Goal: Transaction & Acquisition: Obtain resource

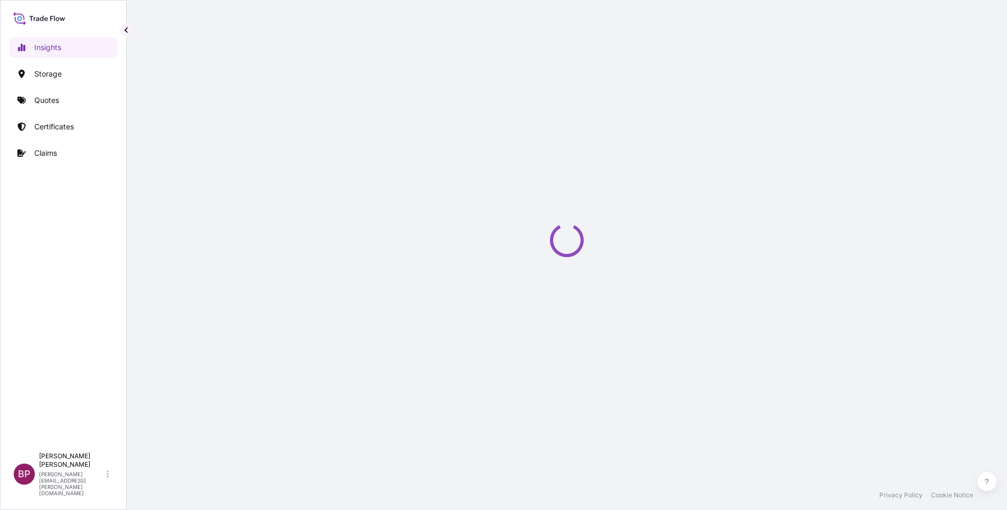
select select "2025"
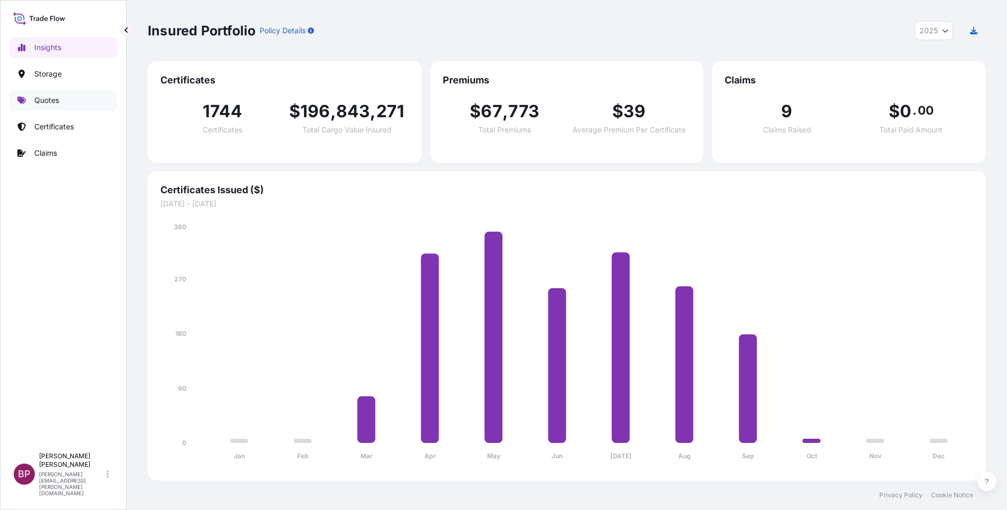
click at [52, 98] on p "Quotes" at bounding box center [46, 100] width 25 height 11
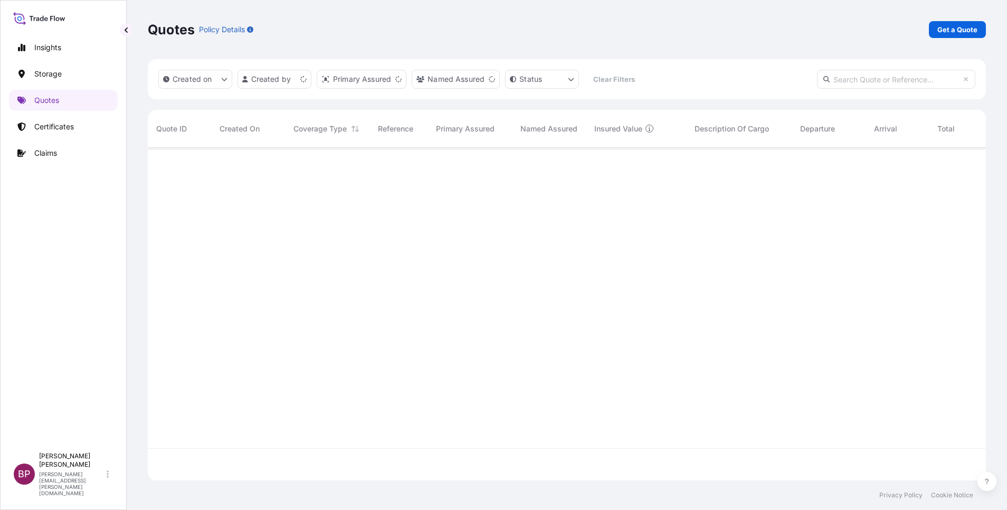
scroll to position [326, 826]
click at [958, 30] on p "Get a Quote" at bounding box center [957, 29] width 40 height 11
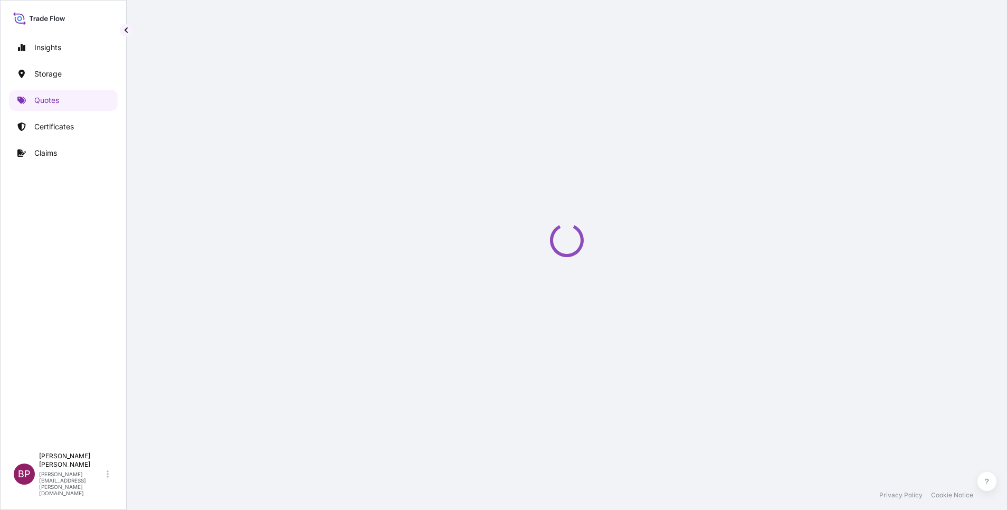
scroll to position [17, 0]
select select "Water"
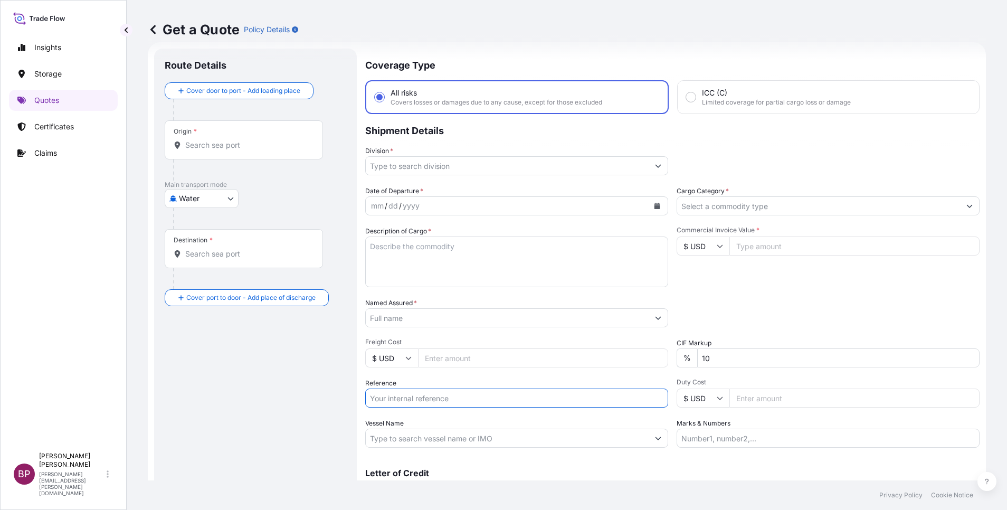
drag, startPoint x: 443, startPoint y: 398, endPoint x: 452, endPoint y: 395, distance: 9.5
click at [443, 398] on input "Reference" at bounding box center [516, 397] width 303 height 19
paste input "BL:SHACB25056912 SSLS3188"
type input "BL:SHACB25056912 SSLS3188"
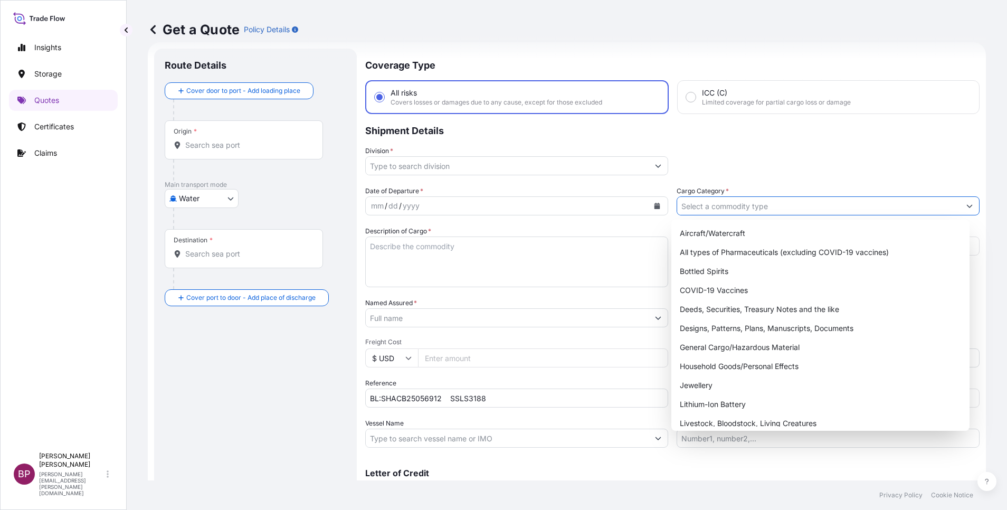
click at [767, 209] on input "Cargo Category *" at bounding box center [818, 205] width 283 height 19
click at [742, 351] on div "General Cargo/Hazardous Material" at bounding box center [820, 347] width 290 height 19
type input "General Cargo/Hazardous Material"
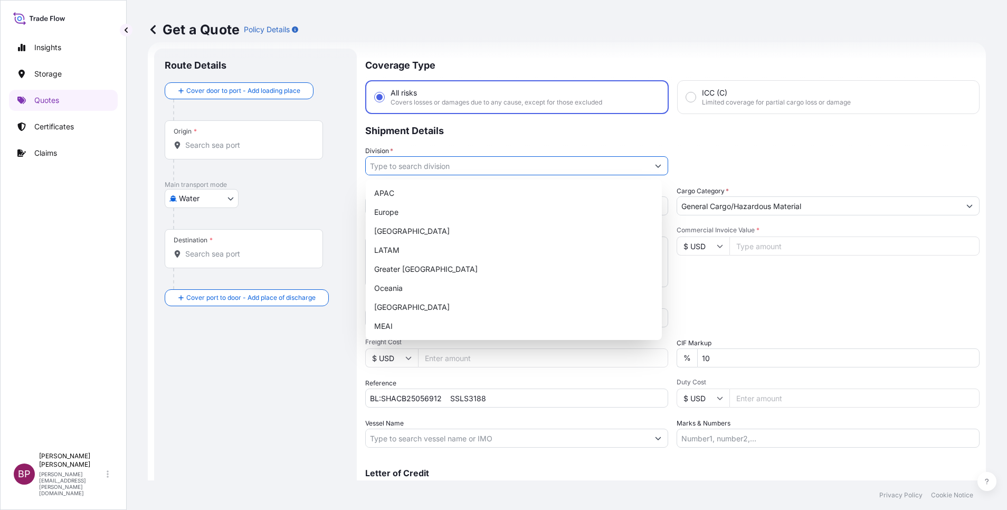
click at [655, 168] on icon "Show suggestions" at bounding box center [658, 165] width 6 height 6
click at [443, 217] on div "Europe" at bounding box center [514, 212] width 288 height 19
type input "Europe"
drag, startPoint x: 219, startPoint y: 361, endPoint x: 344, endPoint y: 352, distance: 125.9
click at [221, 357] on div "Route Details Cover door to port - Add loading place Place of loading Road / [G…" at bounding box center [255, 287] width 181 height 456
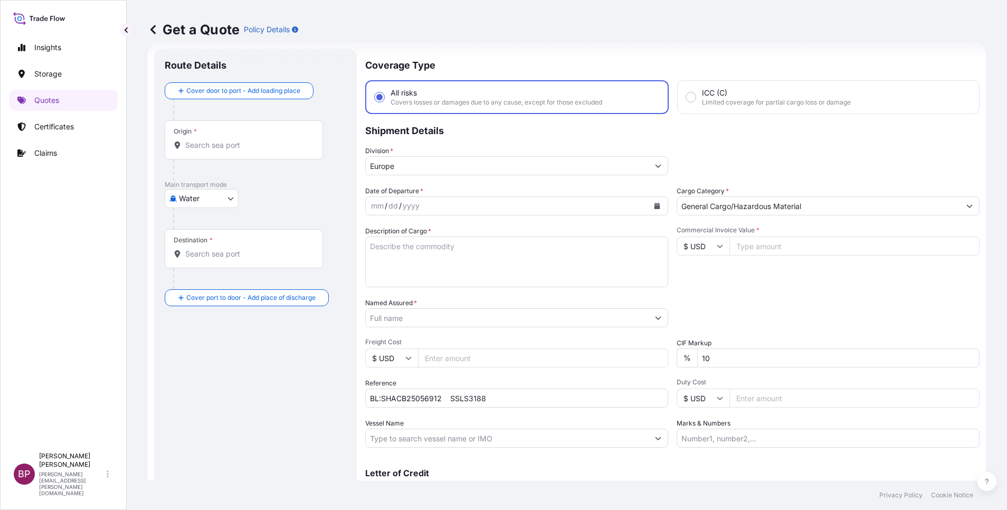
click at [464, 322] on input "Named Assured *" at bounding box center [507, 317] width 283 height 19
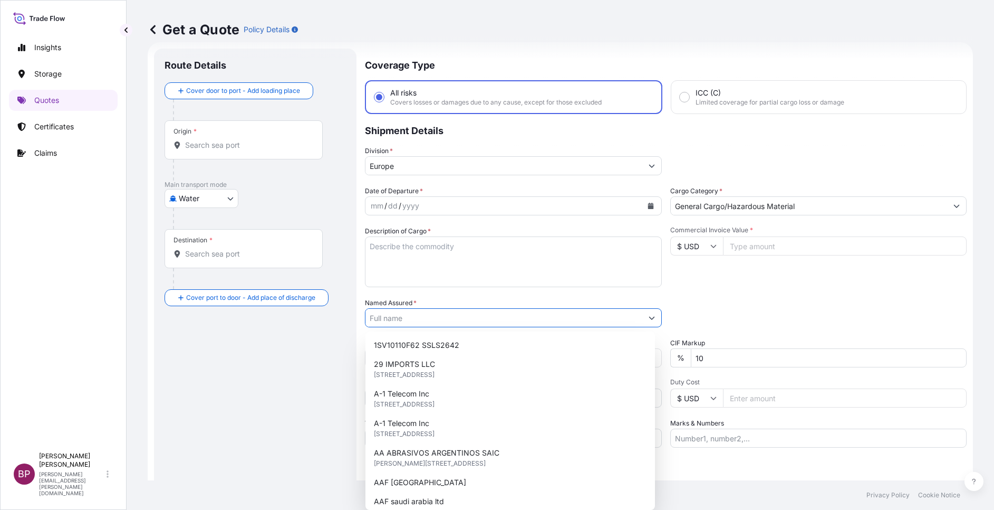
paste input "WESAMCOM TRADING ESTABLISHMENT"
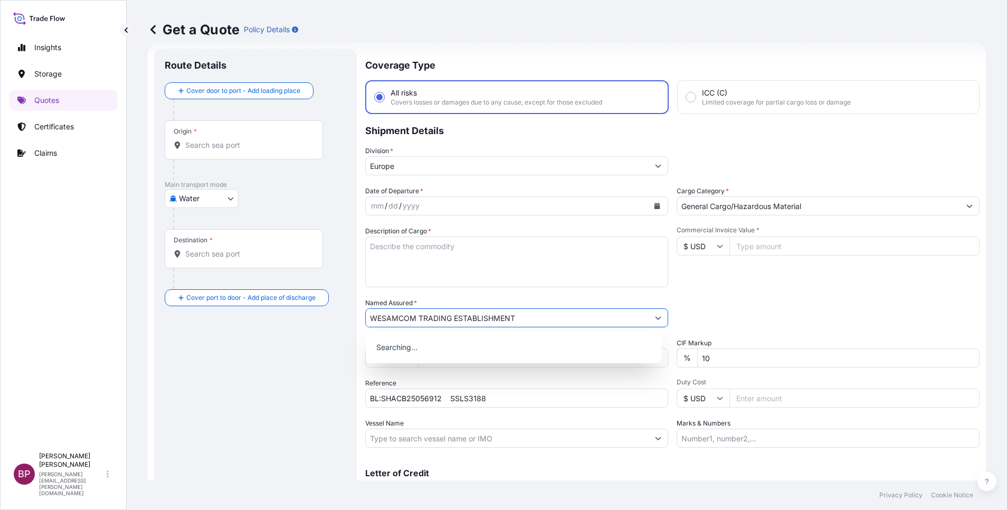
type input "WESAMCOM TRADING ESTABLISHMENT"
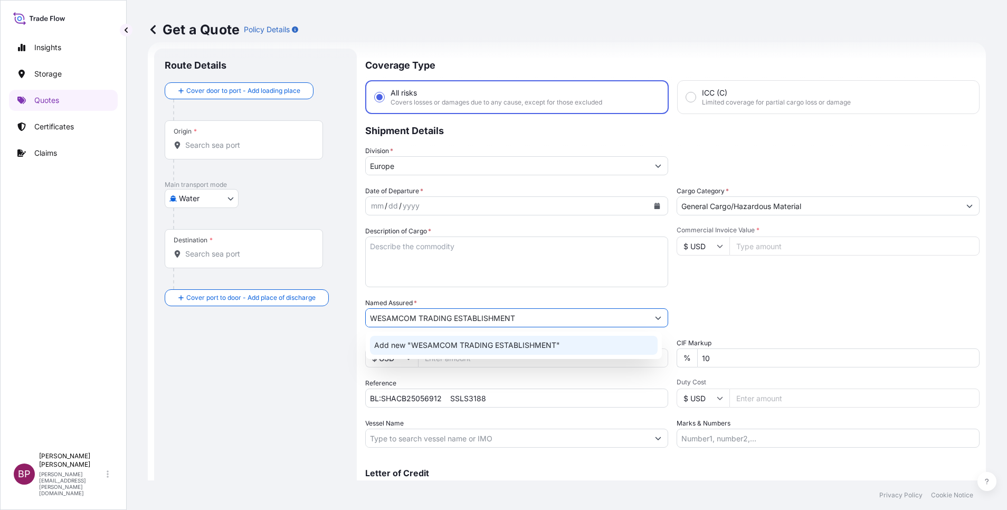
click at [491, 261] on textarea "Description of Cargo *" at bounding box center [516, 261] width 303 height 51
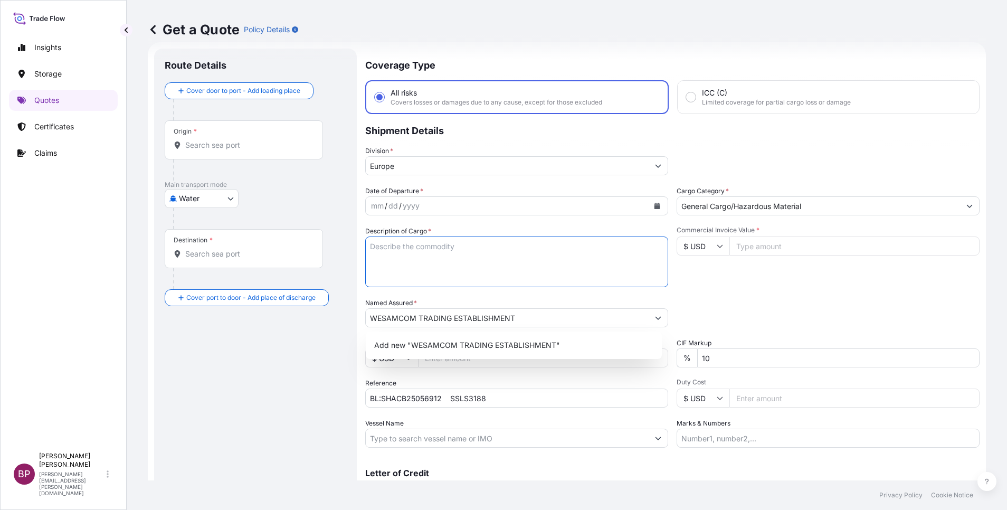
paste textarea "NON STERILE -ISOLATION GOWN"
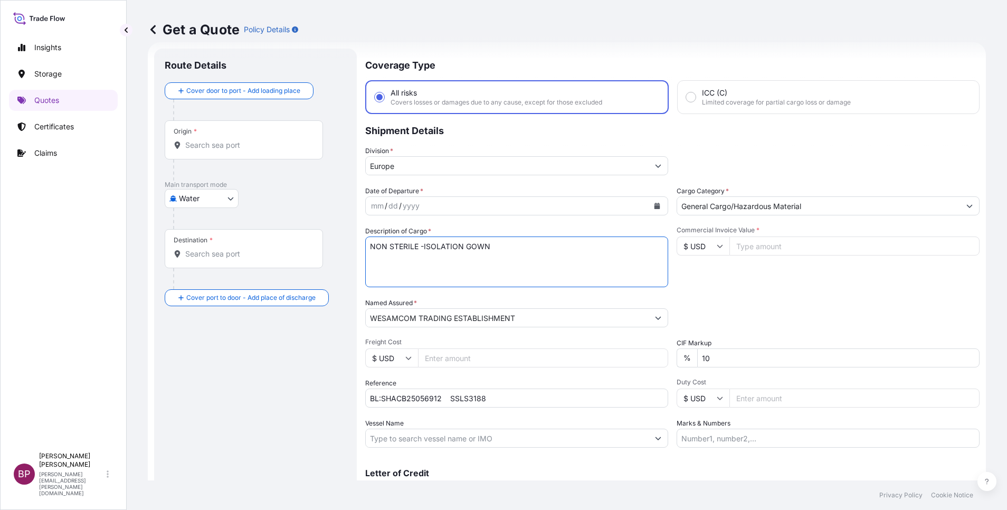
type textarea "NON STERILE -ISOLATION GOWN"
drag, startPoint x: 779, startPoint y: 248, endPoint x: 768, endPoint y: 271, distance: 25.7
click at [778, 251] on input "Commercial Invoice Value *" at bounding box center [854, 245] width 250 height 19
paste input "30800"
type input "30800"
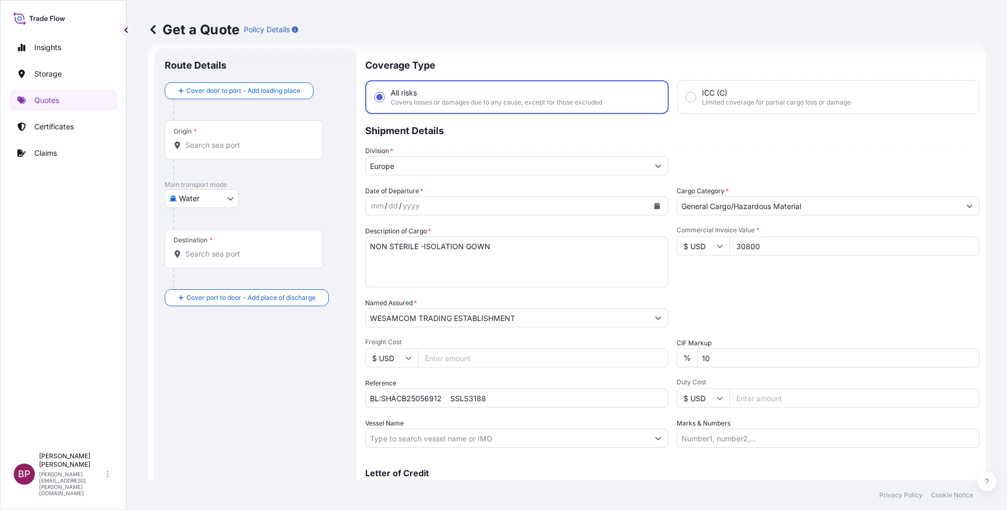
drag, startPoint x: 717, startPoint y: 362, endPoint x: 511, endPoint y: 340, distance: 207.5
click at [510, 340] on div "Date of Departure * mm / dd / yyyy Cargo Category * General Cargo/Hazardous Mat…" at bounding box center [672, 317] width 614 height 262
type input "0"
click at [654, 207] on icon "Calendar" at bounding box center [657, 206] width 6 height 6
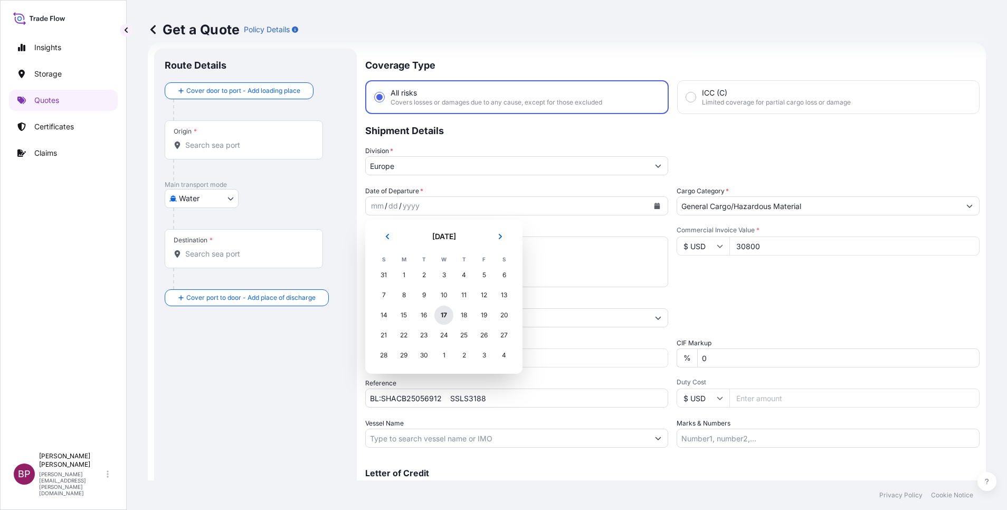
click at [446, 313] on div "17" at bounding box center [443, 314] width 19 height 19
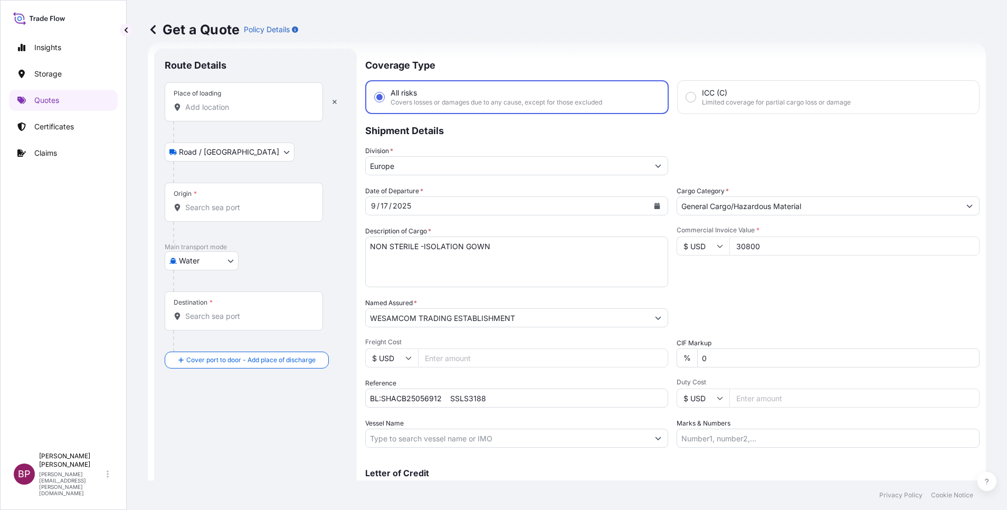
click at [220, 105] on input "Place of loading" at bounding box center [247, 107] width 125 height 11
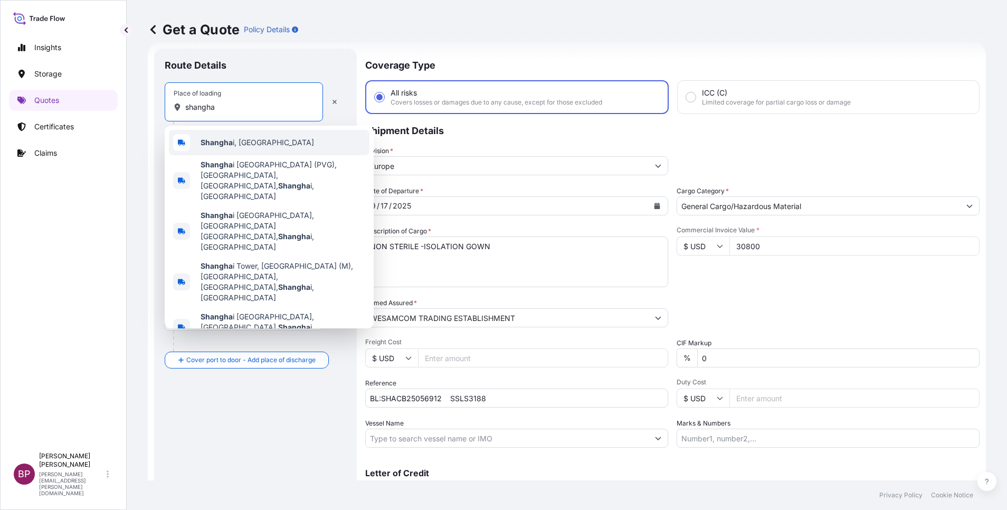
click at [258, 146] on span "Shangha i, [GEOGRAPHIC_DATA]" at bounding box center [256, 142] width 113 height 11
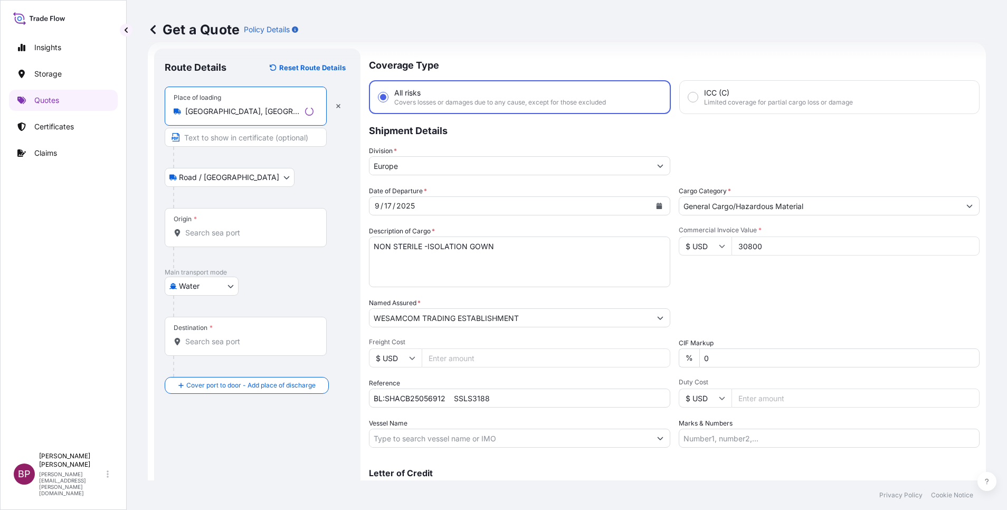
type input "[GEOGRAPHIC_DATA], [GEOGRAPHIC_DATA]"
drag, startPoint x: 222, startPoint y: 234, endPoint x: 217, endPoint y: 237, distance: 6.0
click at [222, 234] on input "Origin *" at bounding box center [249, 232] width 128 height 11
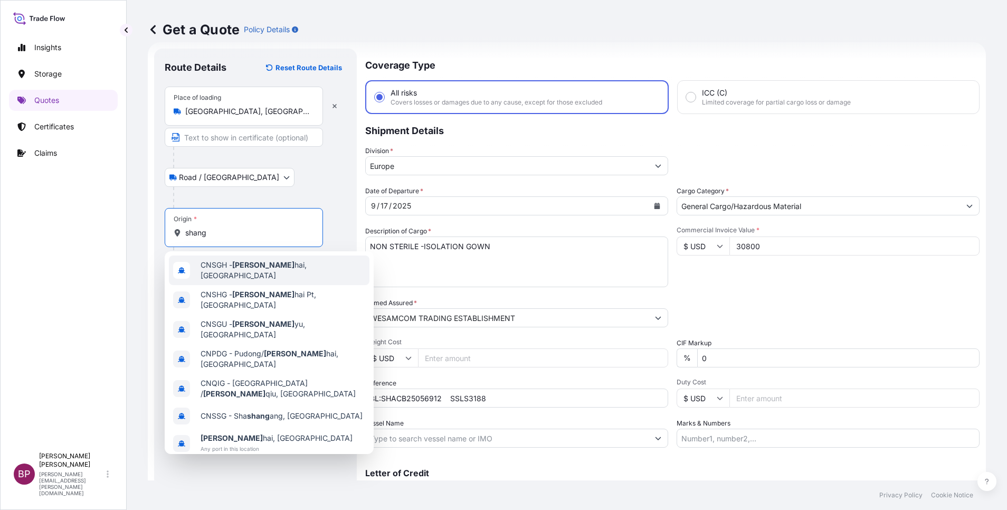
click at [278, 269] on span "CNSGH - Shang hai, [GEOGRAPHIC_DATA]" at bounding box center [282, 270] width 165 height 21
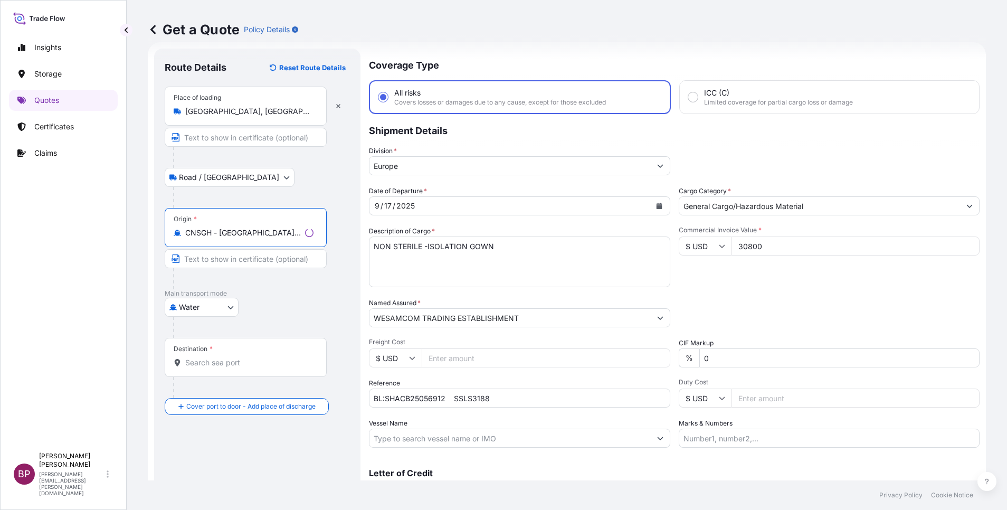
type input "CNSGH - [GEOGRAPHIC_DATA], [GEOGRAPHIC_DATA]"
click at [230, 365] on input "Destination *" at bounding box center [249, 362] width 128 height 11
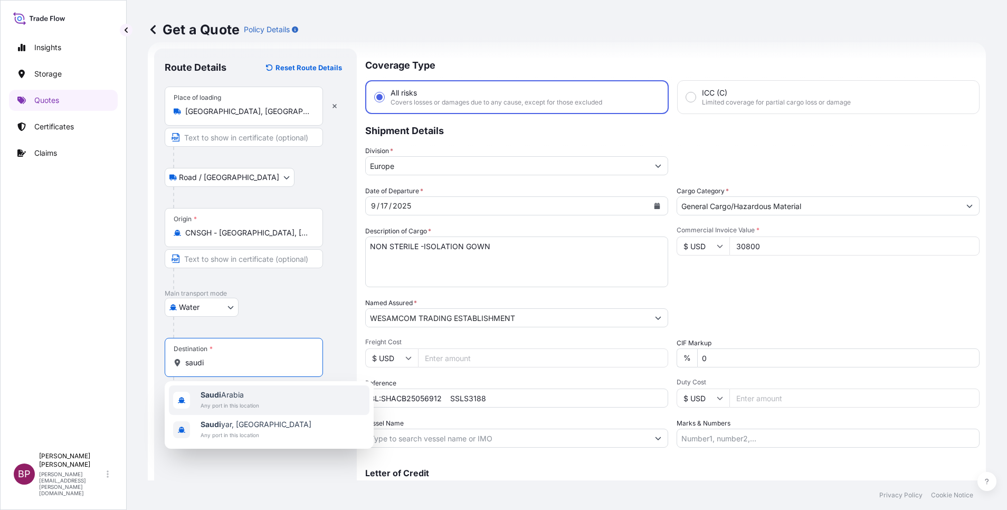
click at [261, 398] on div "[GEOGRAPHIC_DATA] Any port in this location" at bounding box center [269, 400] width 200 height 30
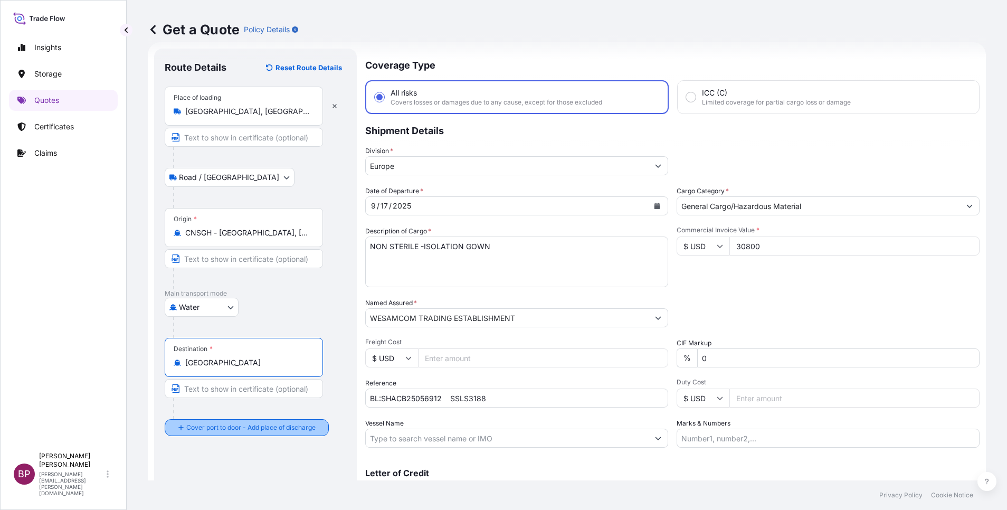
type input "[GEOGRAPHIC_DATA]"
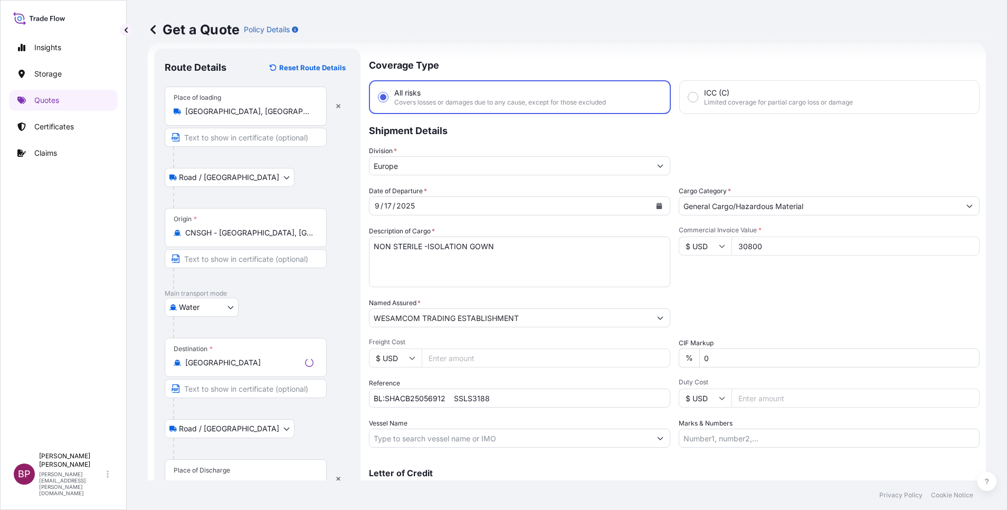
click at [221, 470] on div "Place of Discharge" at bounding box center [202, 470] width 56 height 8
click at [221, 478] on input "Place of Discharge" at bounding box center [249, 483] width 128 height 11
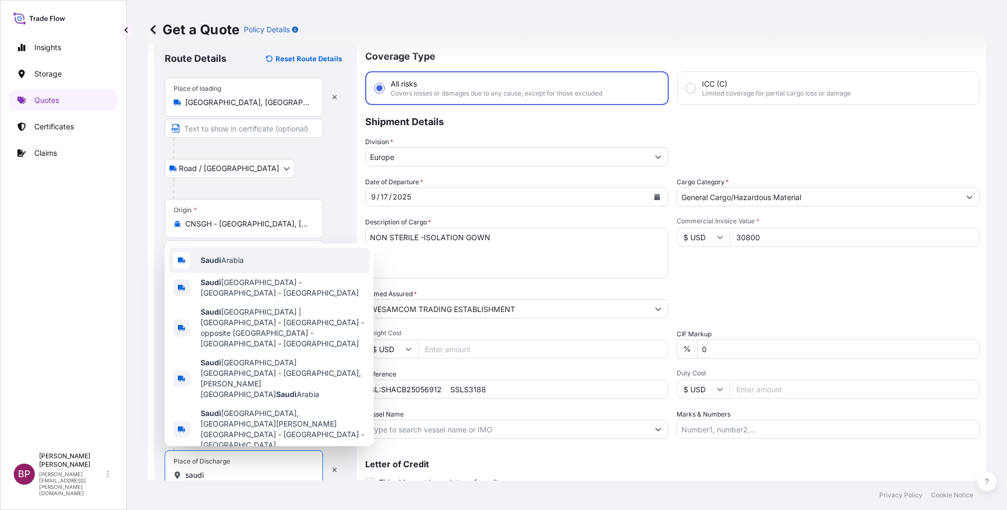
click at [242, 265] on span "[GEOGRAPHIC_DATA]" at bounding box center [221, 260] width 43 height 11
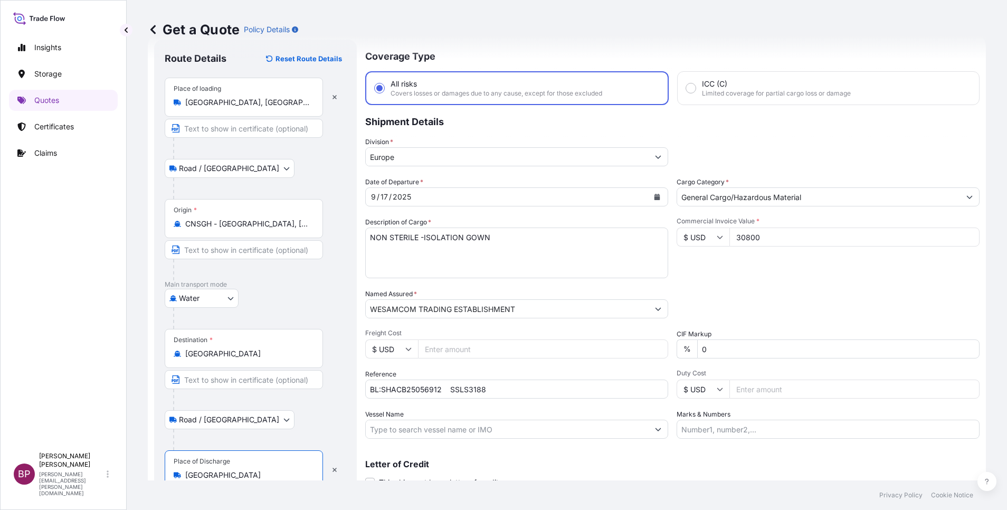
scroll to position [73, 0]
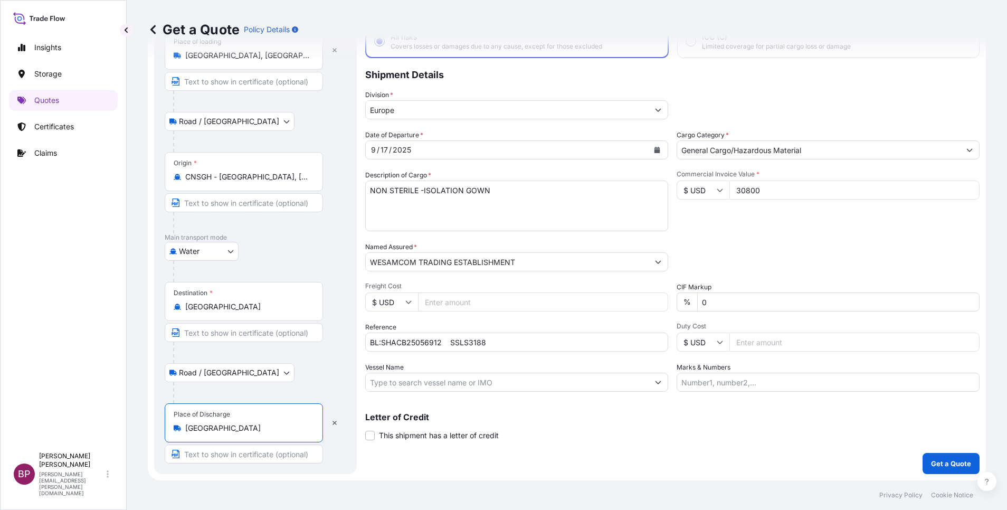
type input "[GEOGRAPHIC_DATA]"
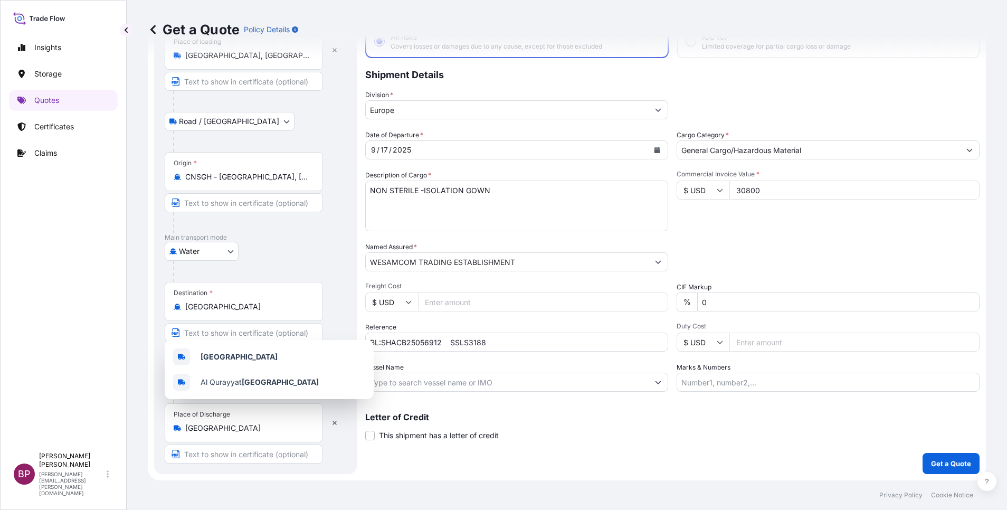
click at [632, 438] on div "Letter of Credit This shipment has a letter of credit Letter of credit * Letter…" at bounding box center [672, 427] width 614 height 28
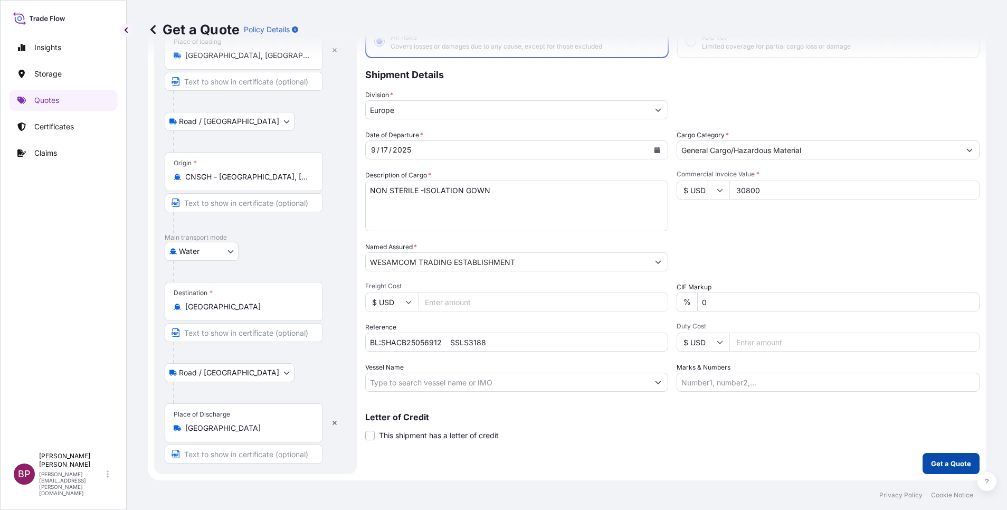
click at [945, 465] on p "Get a Quote" at bounding box center [951, 463] width 40 height 11
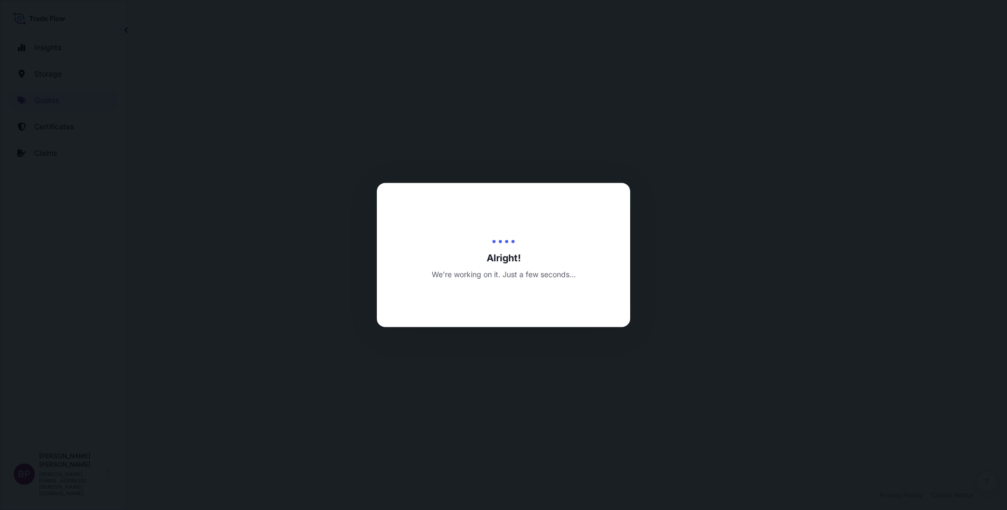
select select "Road / [GEOGRAPHIC_DATA]"
select select "Water"
select select "Road / [GEOGRAPHIC_DATA]"
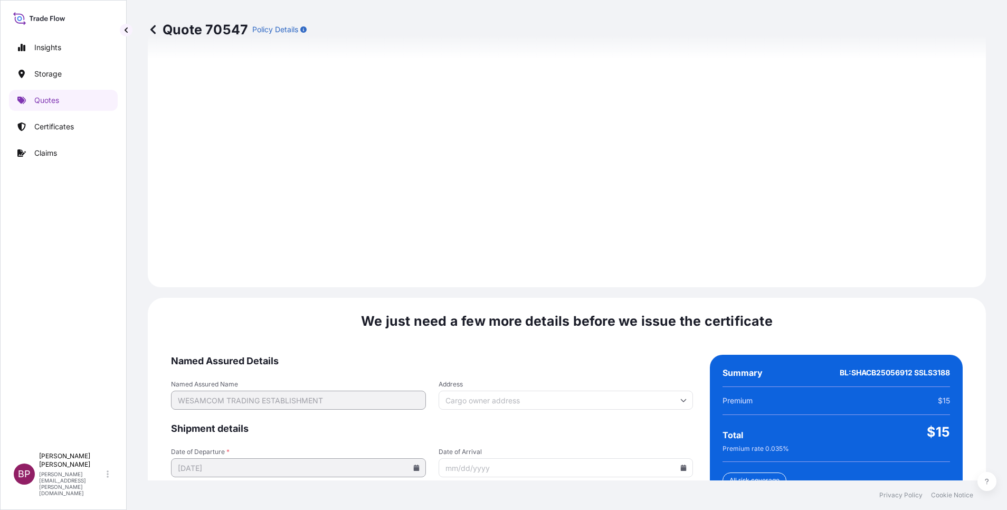
scroll to position [1564, 0]
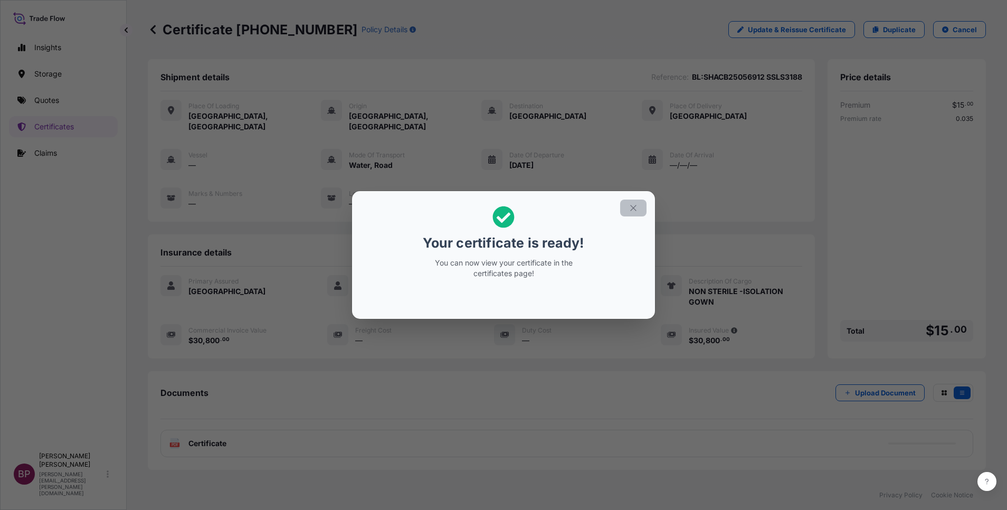
click at [634, 208] on icon "button" at bounding box center [632, 207] width 9 height 9
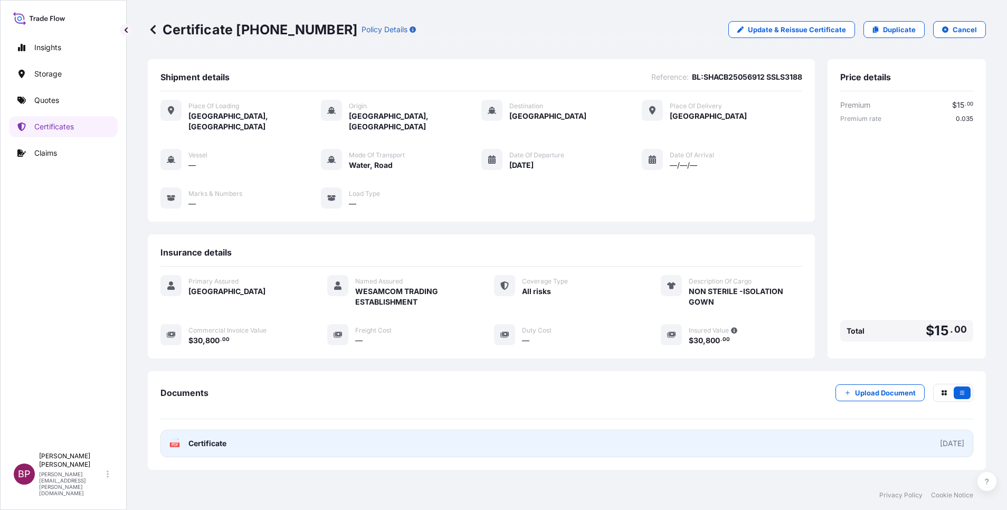
click at [222, 438] on span "Certificate" at bounding box center [207, 443] width 38 height 11
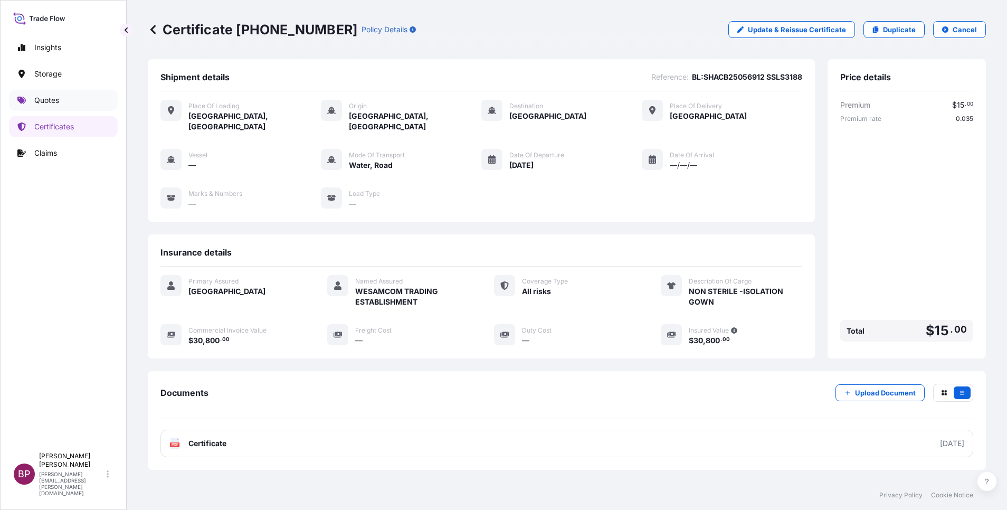
click at [50, 97] on p "Quotes" at bounding box center [46, 100] width 25 height 11
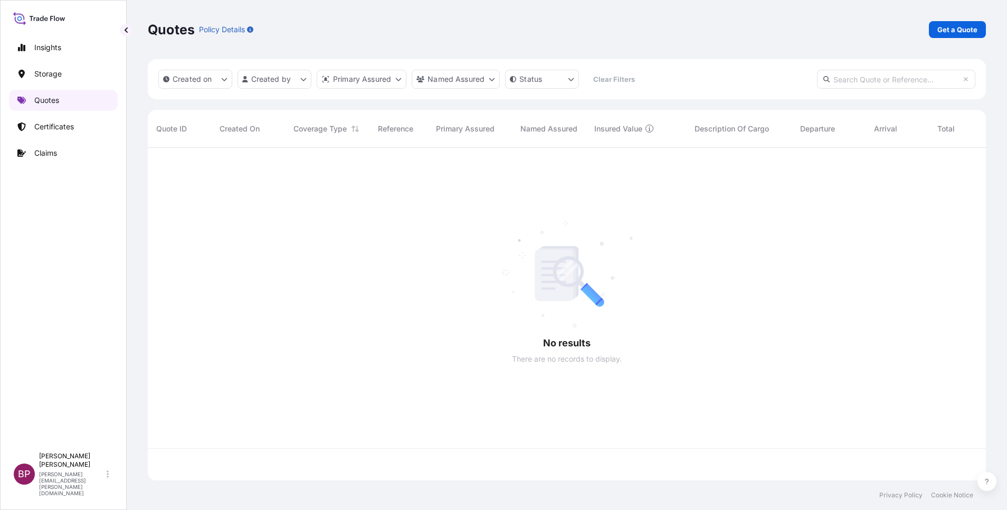
scroll to position [326, 826]
click at [972, 26] on p "Get a Quote" at bounding box center [957, 29] width 40 height 11
select select "Water"
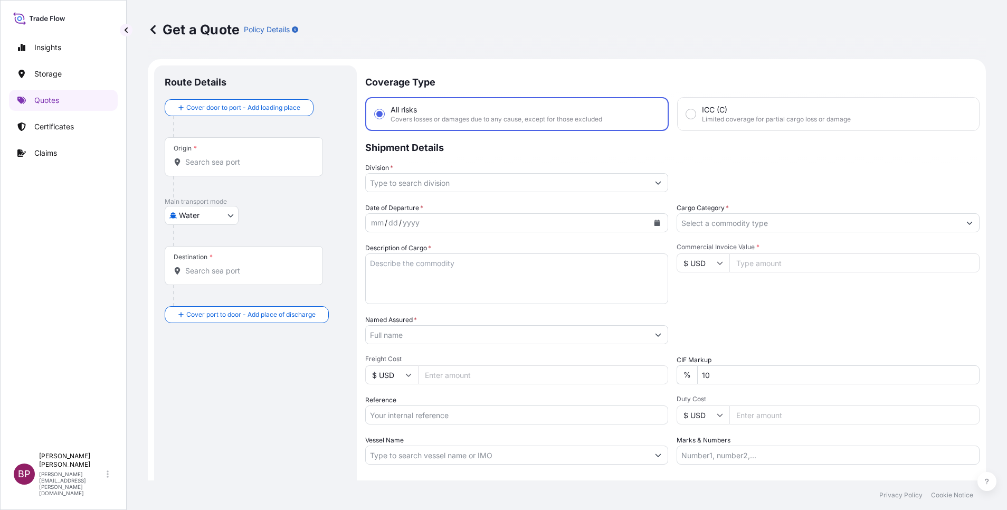
scroll to position [17, 0]
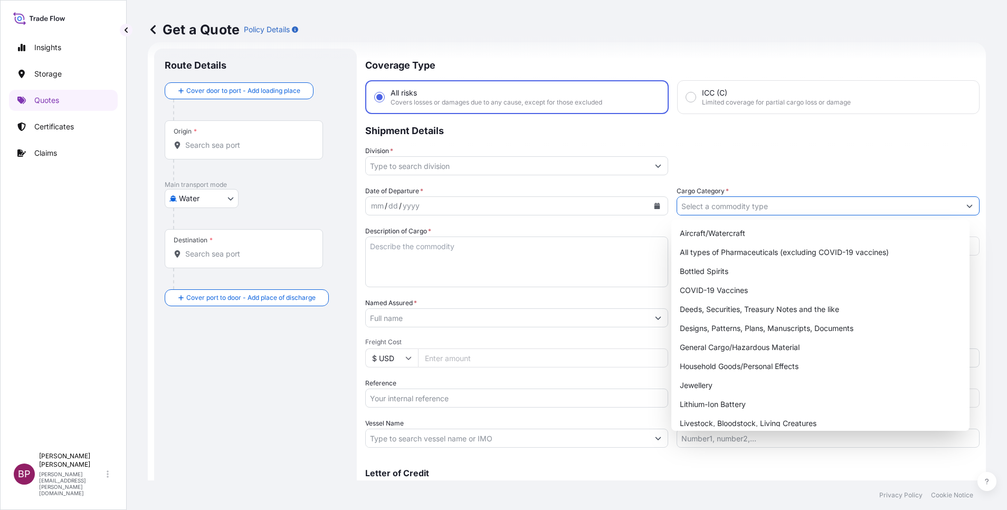
click at [792, 204] on input "Cargo Category *" at bounding box center [818, 205] width 283 height 19
click at [741, 346] on div "General Cargo/Hazardous Material" at bounding box center [820, 347] width 290 height 19
type input "General Cargo/Hazardous Material"
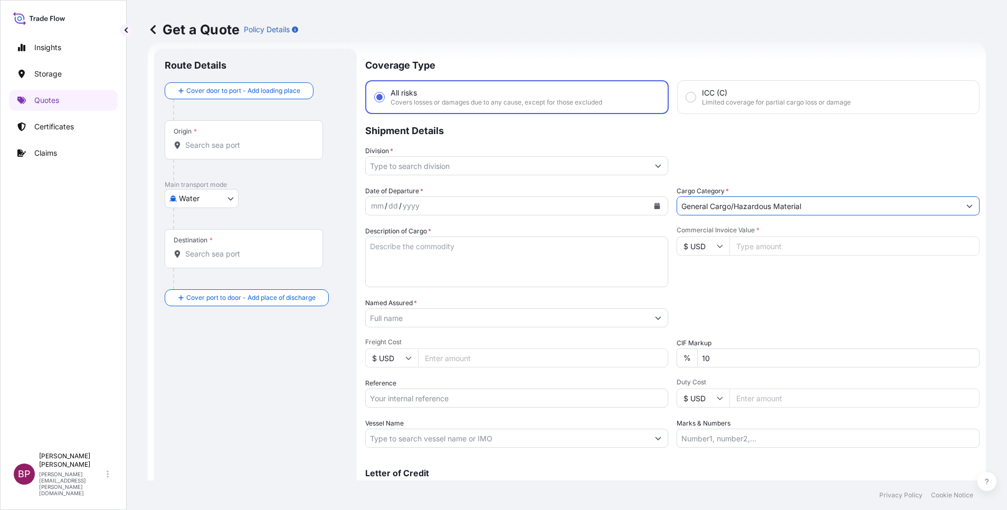
click at [648, 158] on button "Show suggestions" at bounding box center [657, 165] width 19 height 19
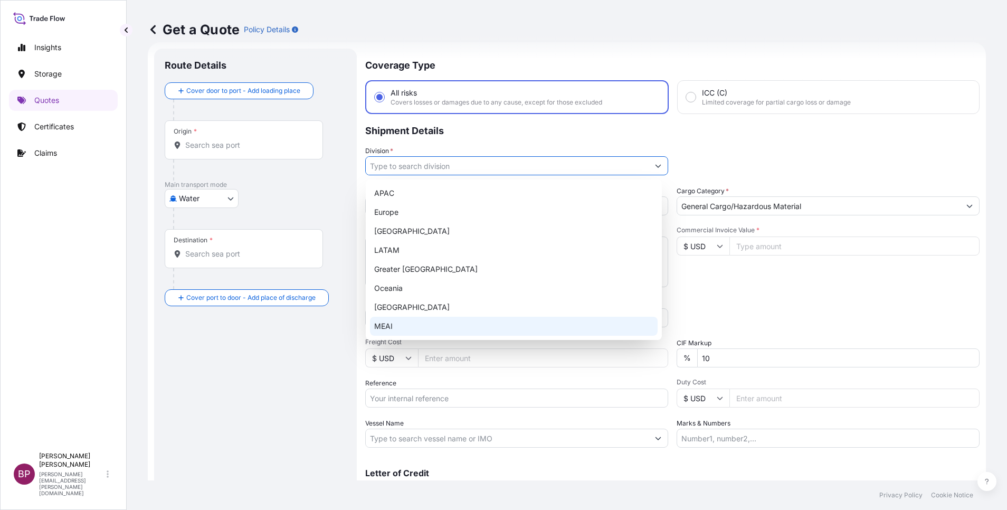
click at [425, 330] on div "MEAI" at bounding box center [514, 326] width 288 height 19
type input "MEAI"
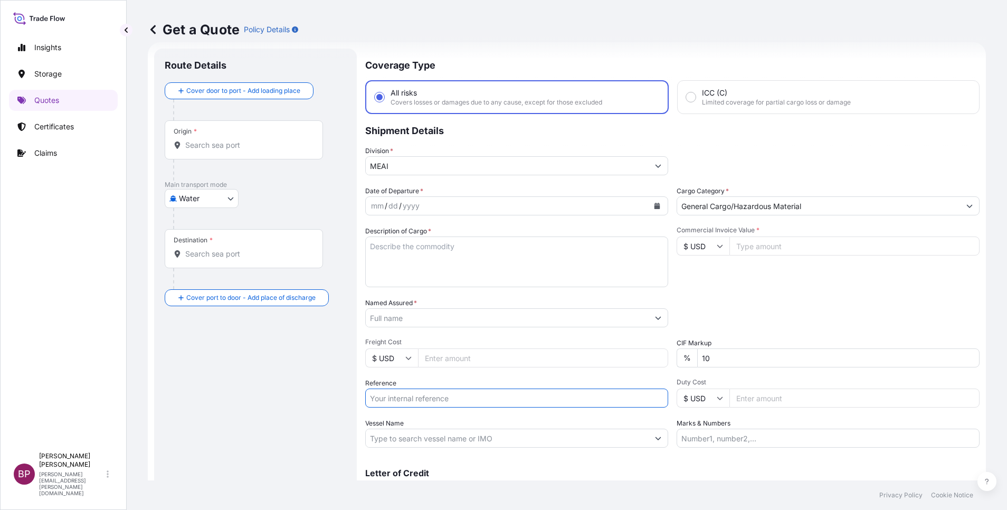
click at [455, 402] on input "Reference" at bounding box center [516, 397] width 303 height 19
paste input "BL:SHACB25056911 SSLS3226"
type input "BL:SHACB25056911 SSLS3226"
click at [438, 315] on input "Named Assured *" at bounding box center [507, 317] width 283 height 19
paste input "WESAMCOM TRADING ESTABLISHMENT"
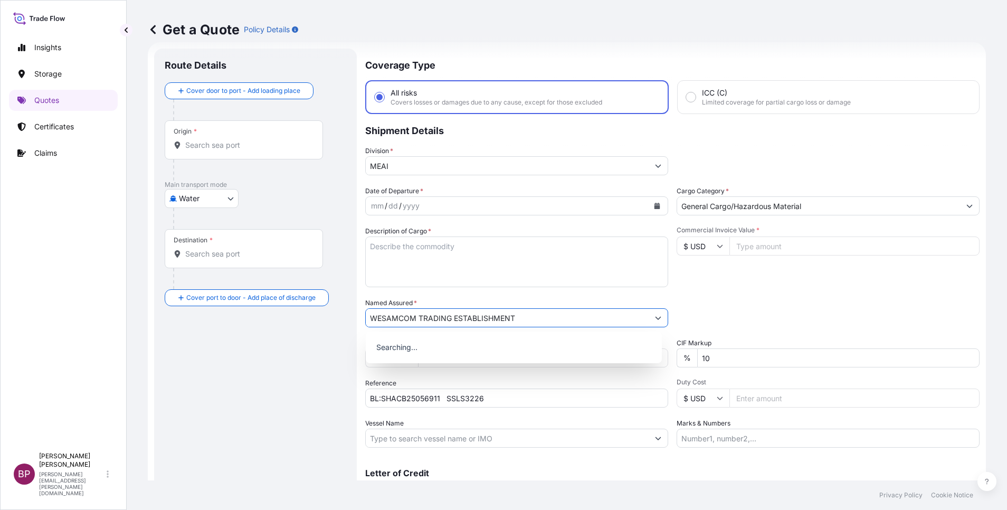
type input "WESAMCOM TRADING ESTABLISHMENT"
click at [508, 275] on textarea "Description of Cargo *" at bounding box center [516, 261] width 303 height 51
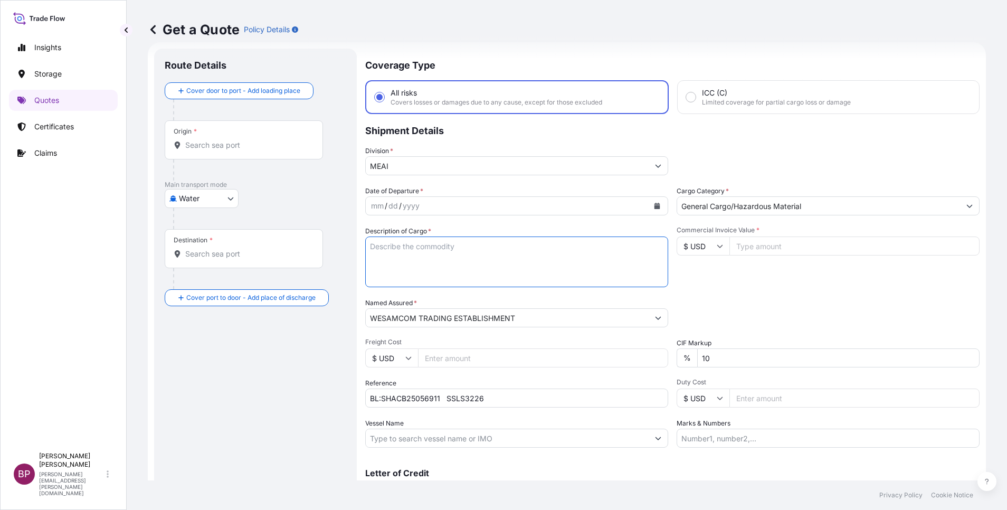
paste textarea "ISOLATION GOWN"
type textarea "ISOLATION GOWN"
drag, startPoint x: 764, startPoint y: 247, endPoint x: 768, endPoint y: 317, distance: 69.2
click at [764, 247] on input "Commercial Invoice Value *" at bounding box center [854, 245] width 250 height 19
paste input "30800"
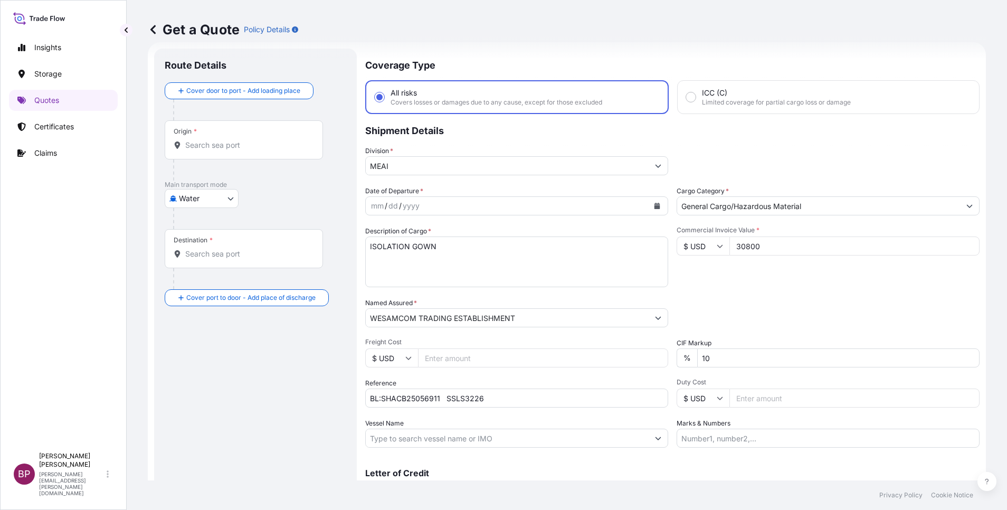
type input "30800"
drag, startPoint x: 734, startPoint y: 360, endPoint x: 488, endPoint y: 342, distance: 246.5
click at [489, 342] on div "Date of Departure * mm / dd / yyyy Cargo Category * General Cargo/Hazardous Mat…" at bounding box center [672, 317] width 614 height 262
type input "0"
click at [650, 209] on button "Calendar" at bounding box center [656, 205] width 17 height 17
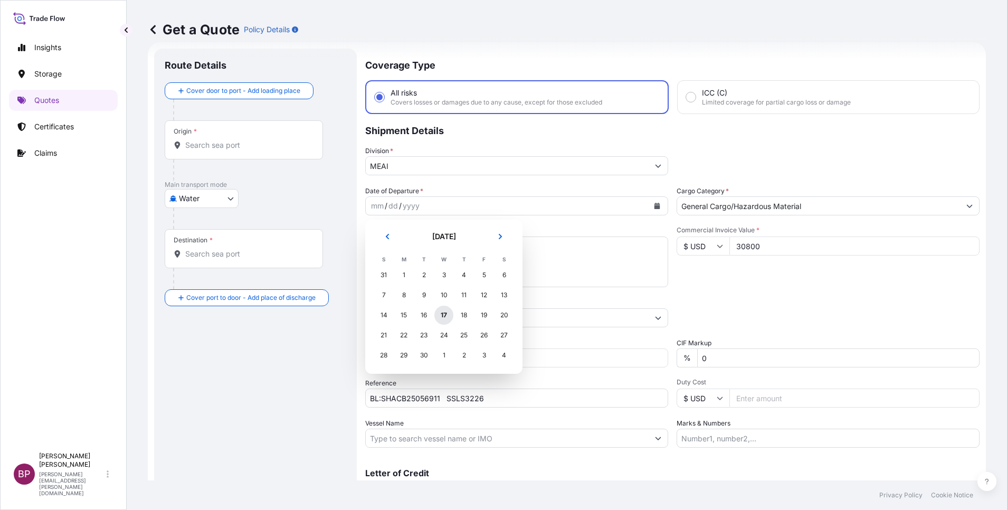
click at [444, 313] on div "17" at bounding box center [443, 314] width 19 height 19
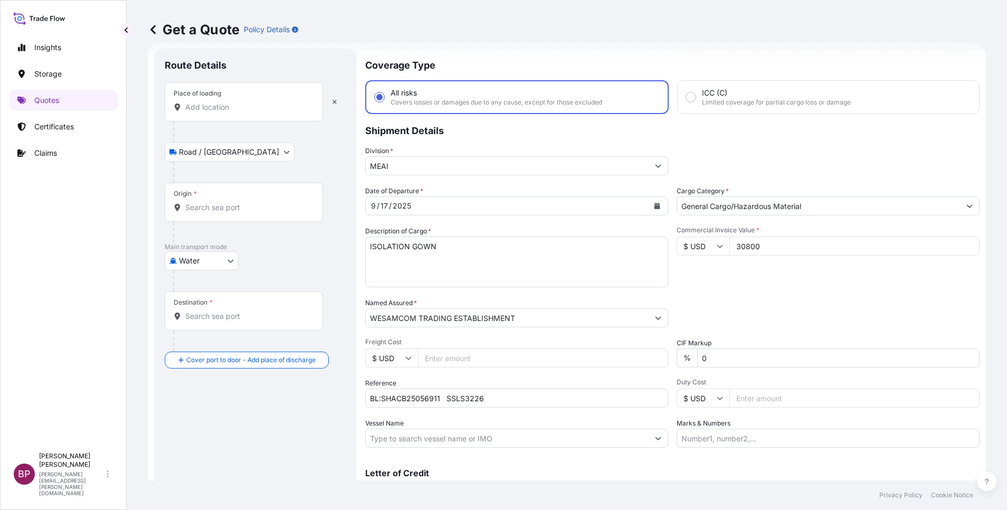
click at [261, 110] on input "Place of loading" at bounding box center [247, 107] width 125 height 11
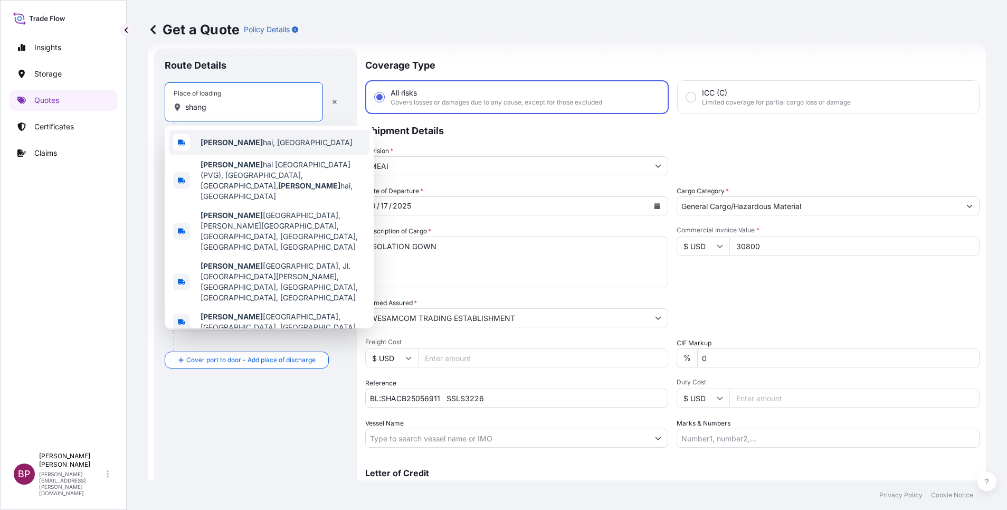
click at [256, 144] on span "[PERSON_NAME], [GEOGRAPHIC_DATA]" at bounding box center [276, 142] width 152 height 11
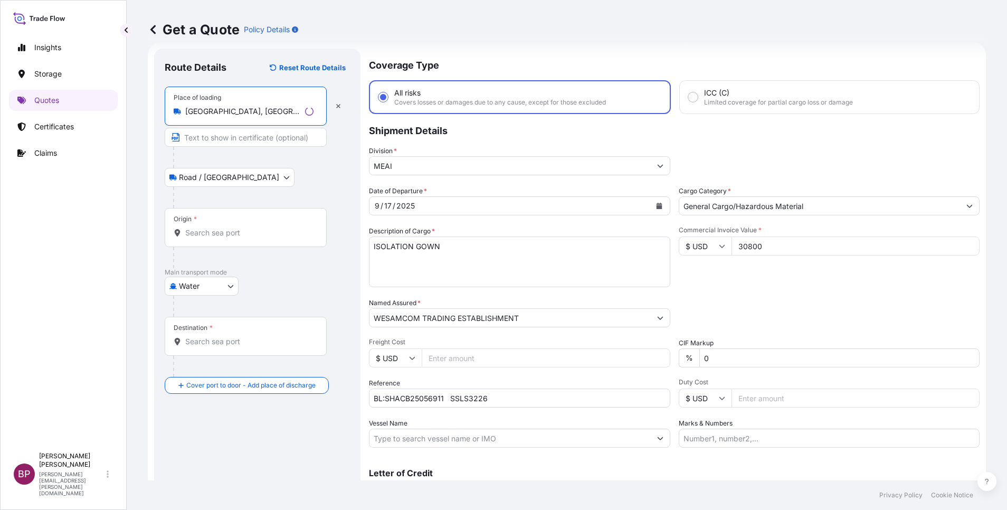
type input "[GEOGRAPHIC_DATA], [GEOGRAPHIC_DATA]"
click at [240, 236] on input "Origin *" at bounding box center [249, 232] width 128 height 11
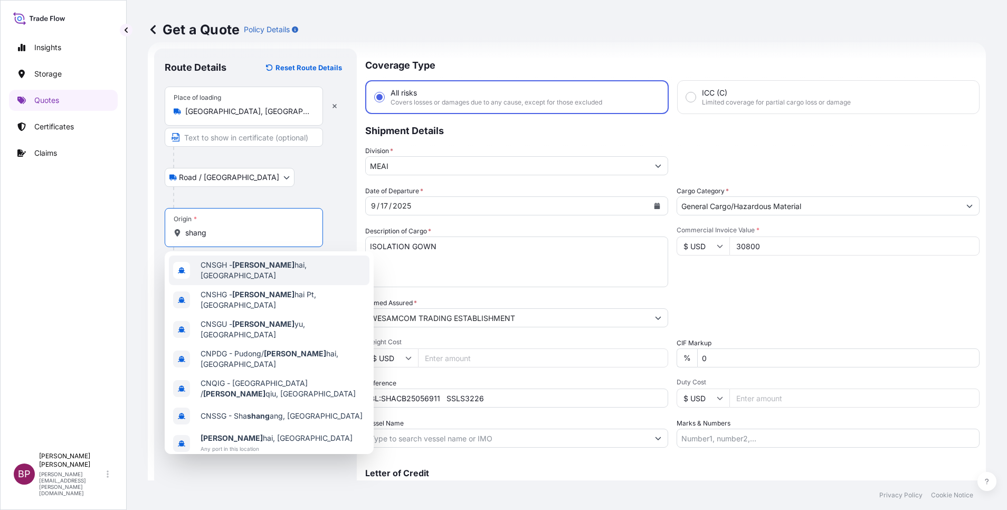
click at [284, 270] on span "CNSGH - Shang hai, [GEOGRAPHIC_DATA]" at bounding box center [282, 270] width 165 height 21
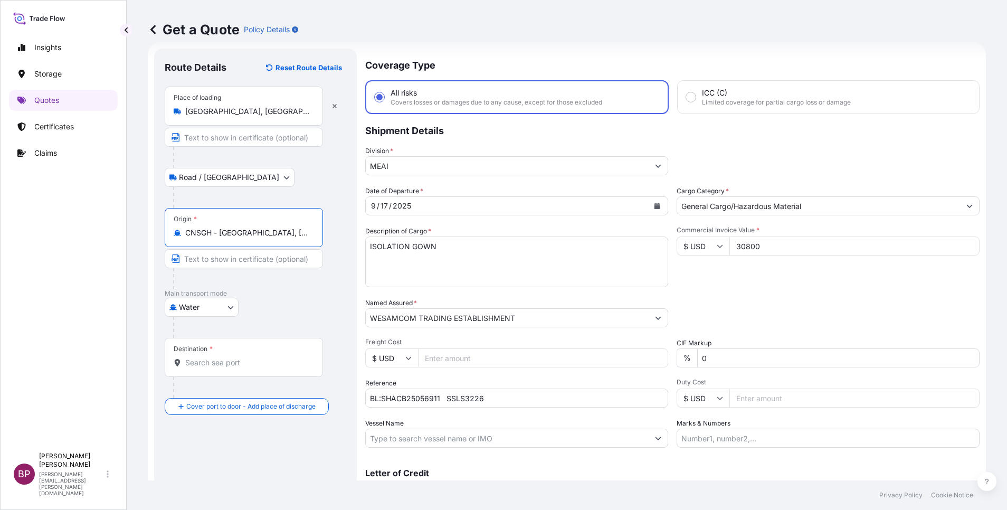
type input "CNSGH - [GEOGRAPHIC_DATA], [GEOGRAPHIC_DATA]"
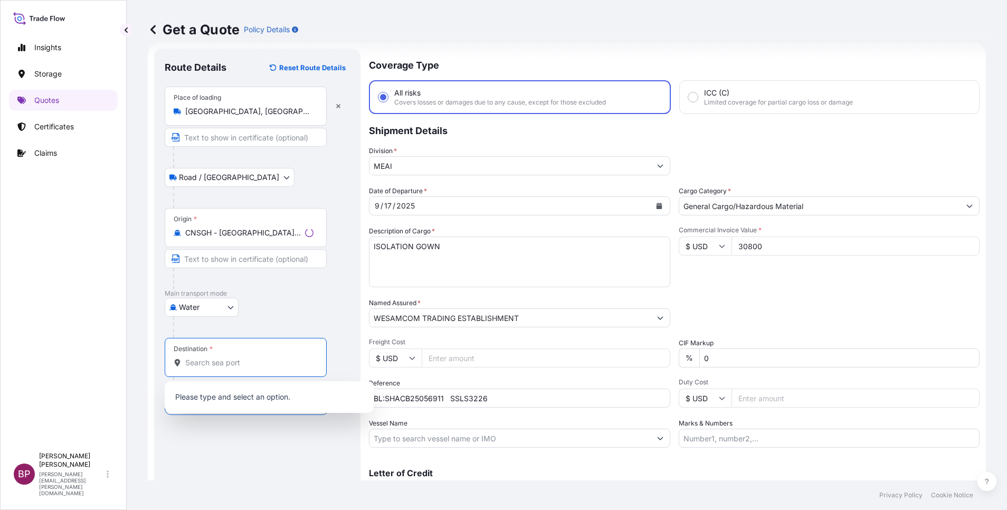
click at [229, 364] on input "Destination *" at bounding box center [249, 362] width 128 height 11
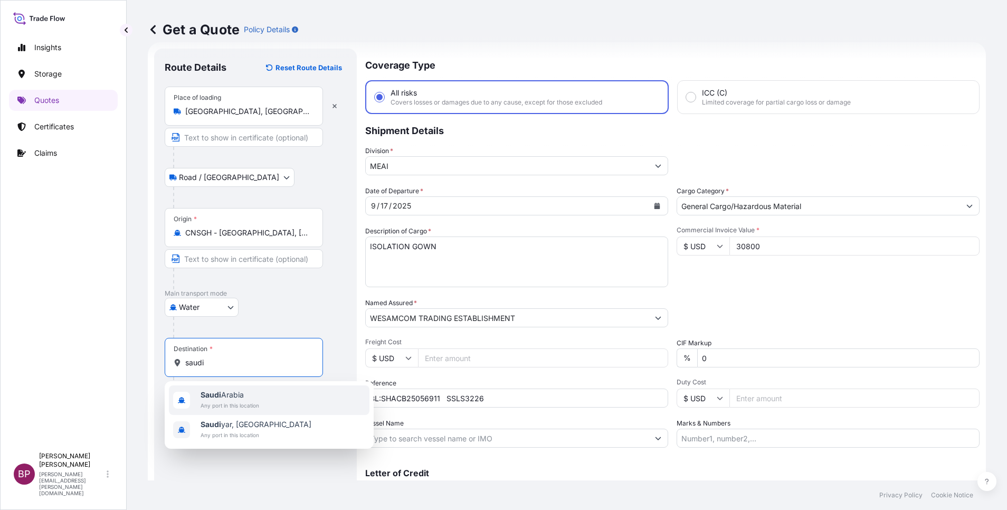
click at [243, 404] on span "Any port in this location" at bounding box center [229, 405] width 59 height 11
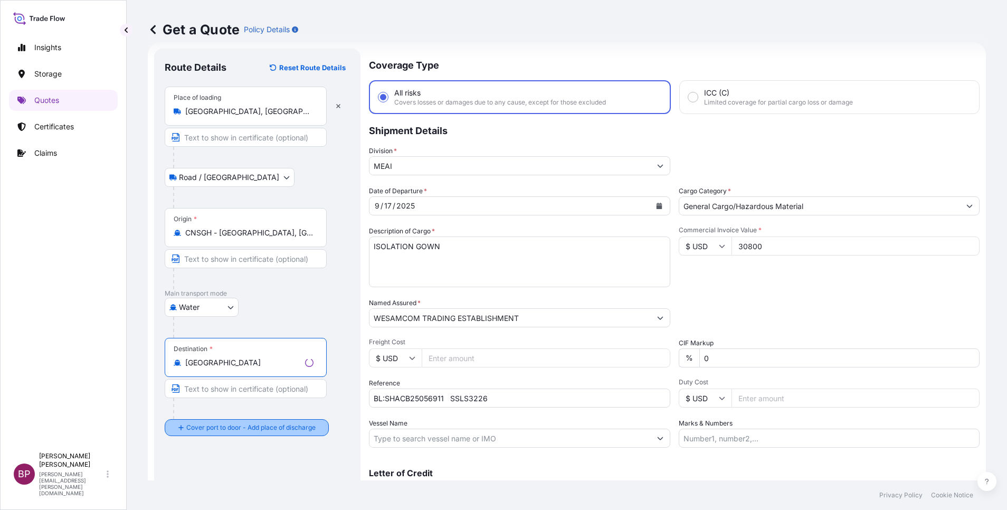
type input "[GEOGRAPHIC_DATA]"
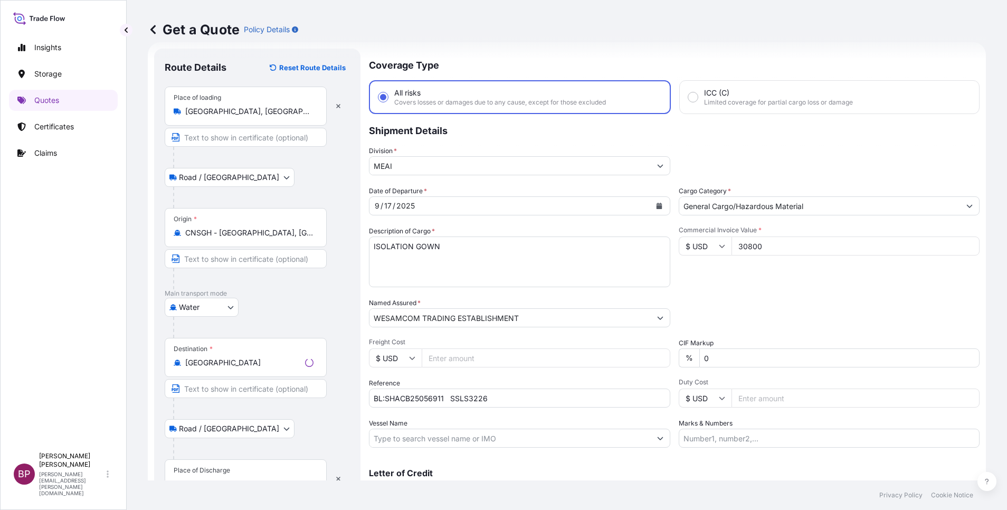
click at [219, 477] on div "Place of Discharge" at bounding box center [246, 478] width 162 height 39
click at [219, 478] on input "Place of Discharge" at bounding box center [249, 483] width 128 height 11
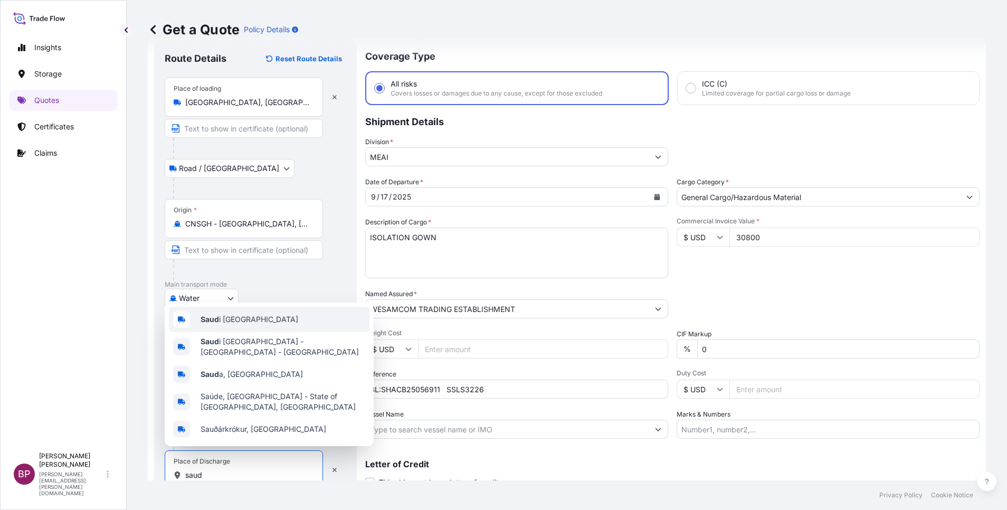
click at [250, 329] on div "Saud i [GEOGRAPHIC_DATA]" at bounding box center [269, 319] width 200 height 25
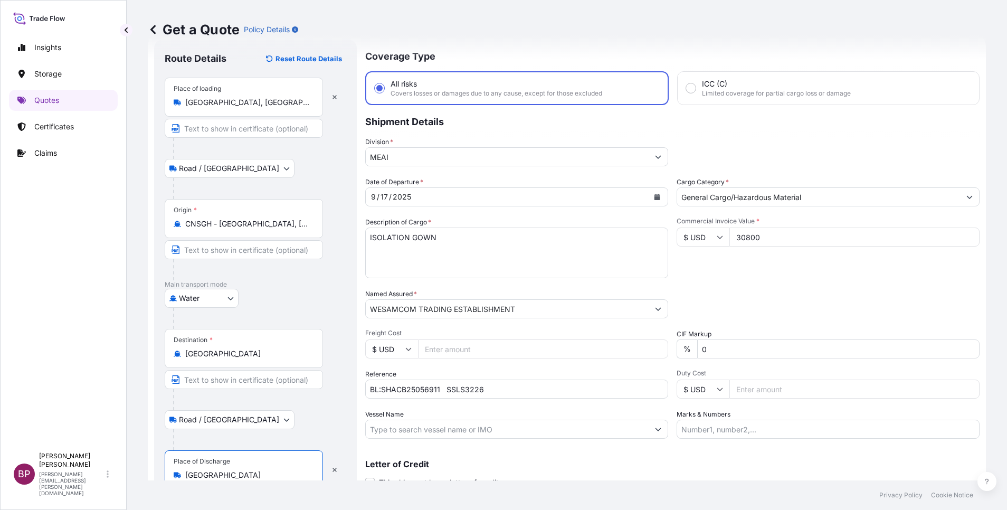
type input "[GEOGRAPHIC_DATA]"
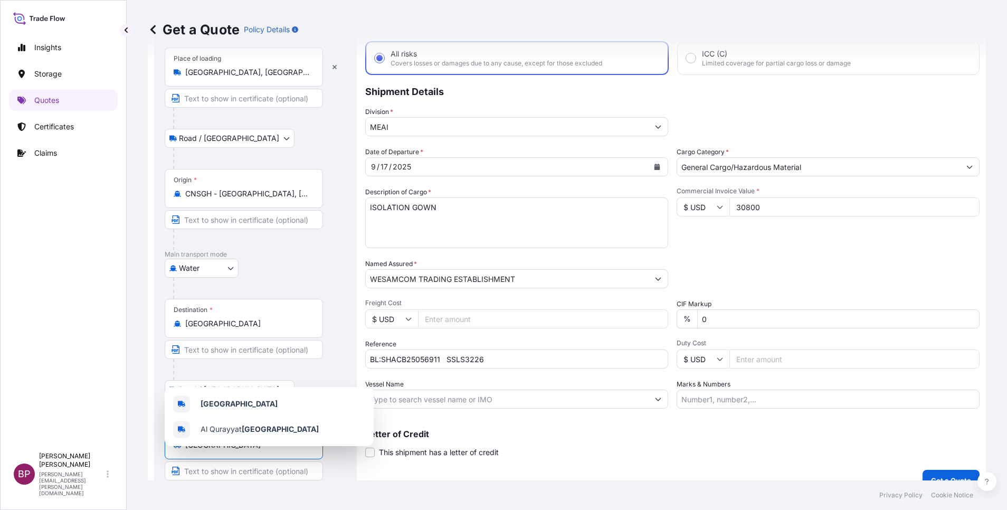
scroll to position [73, 0]
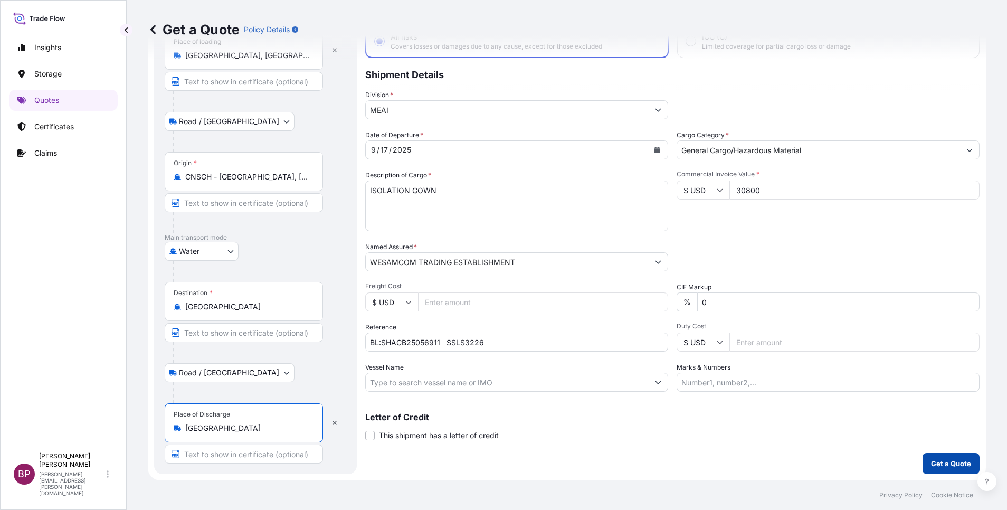
click at [941, 462] on p "Get a Quote" at bounding box center [951, 463] width 40 height 11
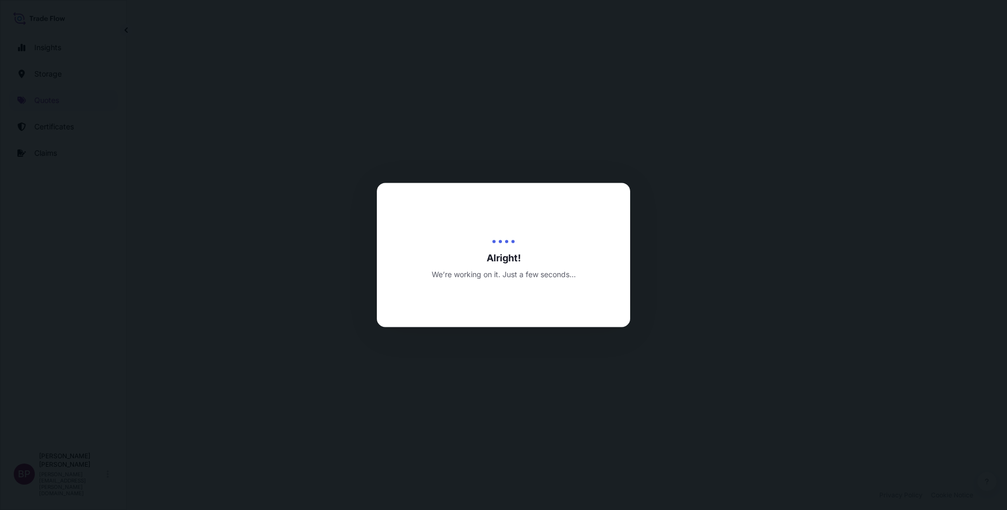
select select "Road / [GEOGRAPHIC_DATA]"
select select "Water"
select select "Road / [GEOGRAPHIC_DATA]"
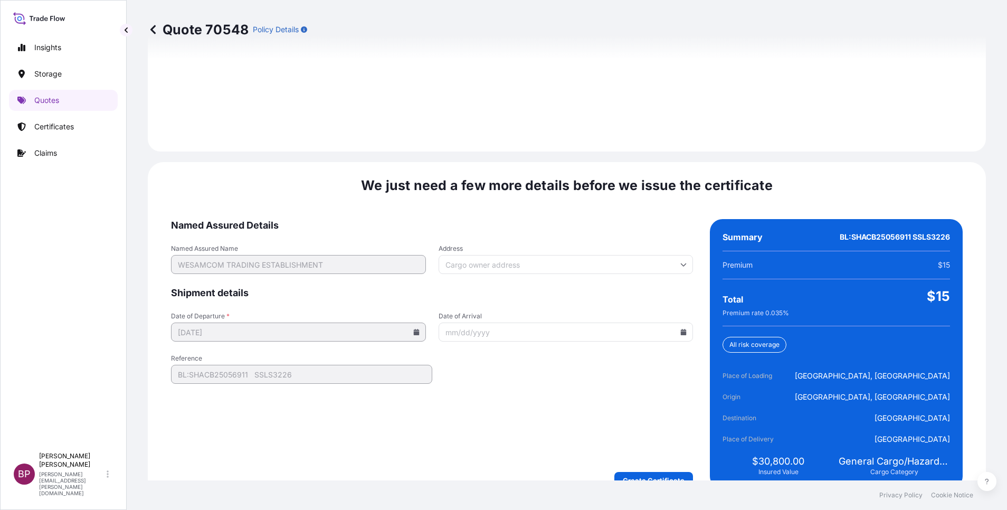
scroll to position [1564, 0]
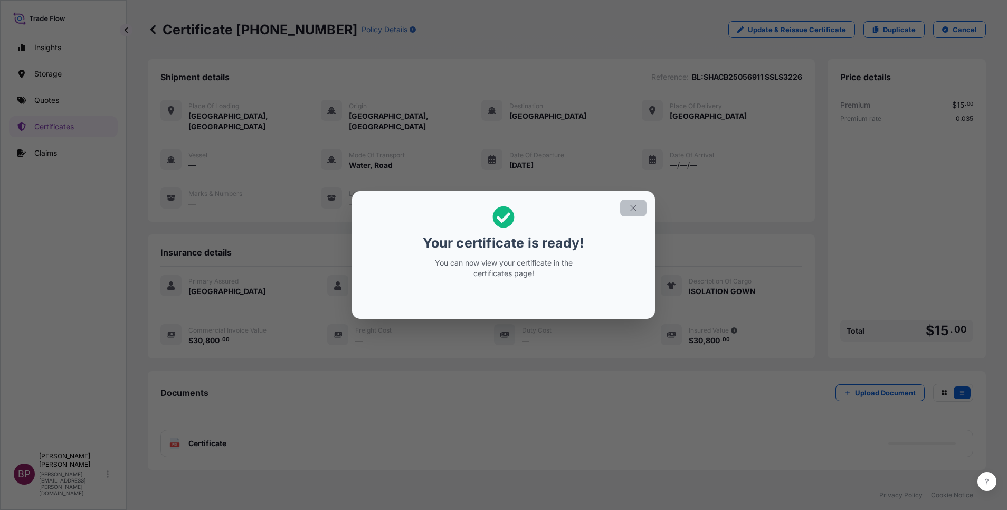
click at [634, 210] on icon "button" at bounding box center [632, 207] width 9 height 9
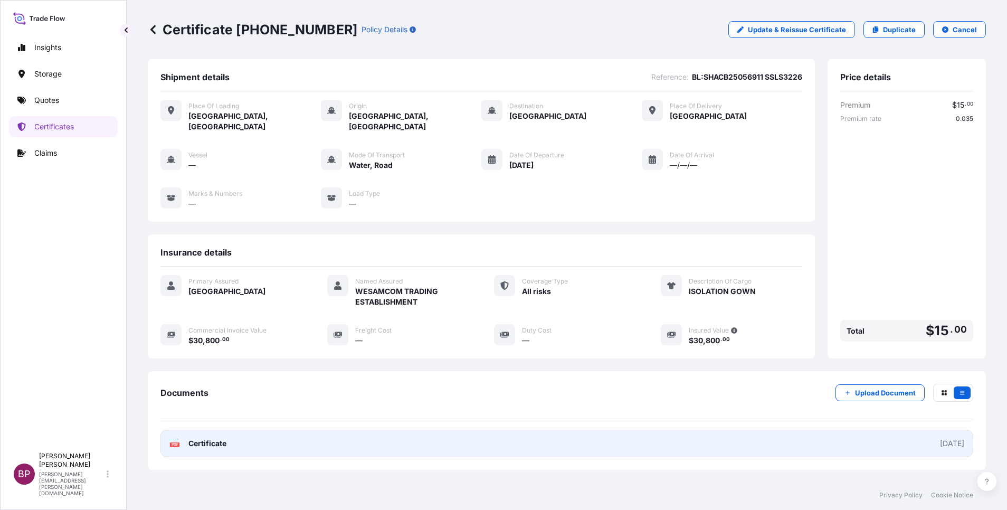
click at [214, 438] on span "Certificate" at bounding box center [207, 443] width 38 height 11
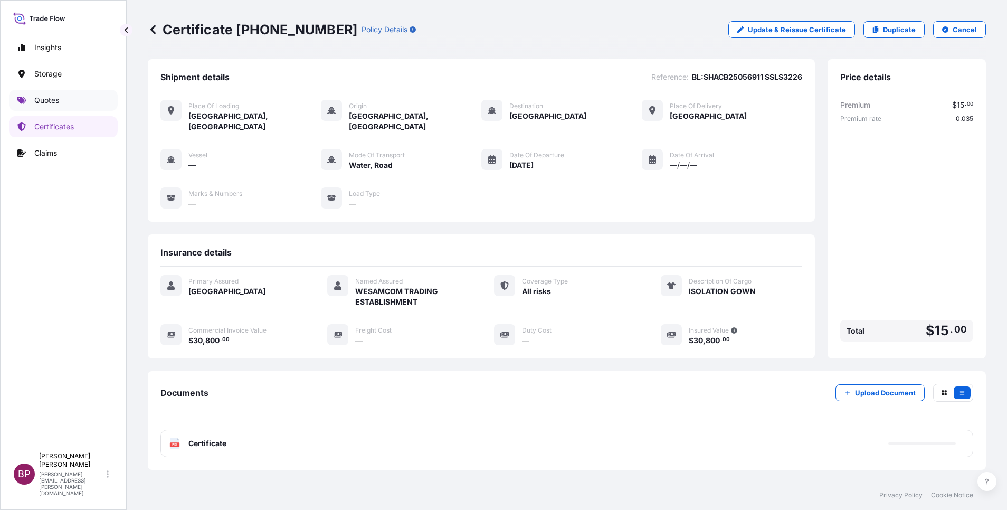
click at [47, 98] on p "Quotes" at bounding box center [46, 100] width 25 height 11
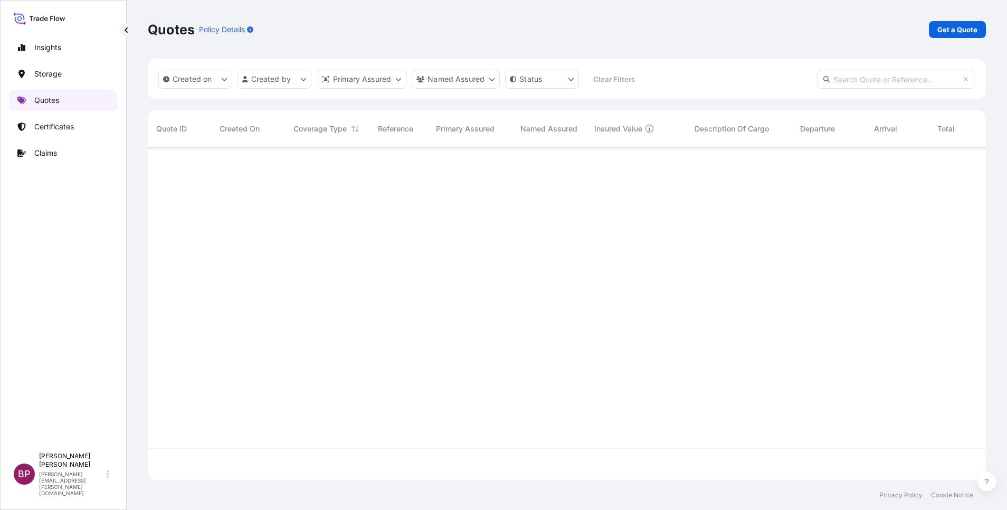
scroll to position [326, 826]
click at [952, 33] on p "Get a Quote" at bounding box center [957, 29] width 40 height 11
select select "Water"
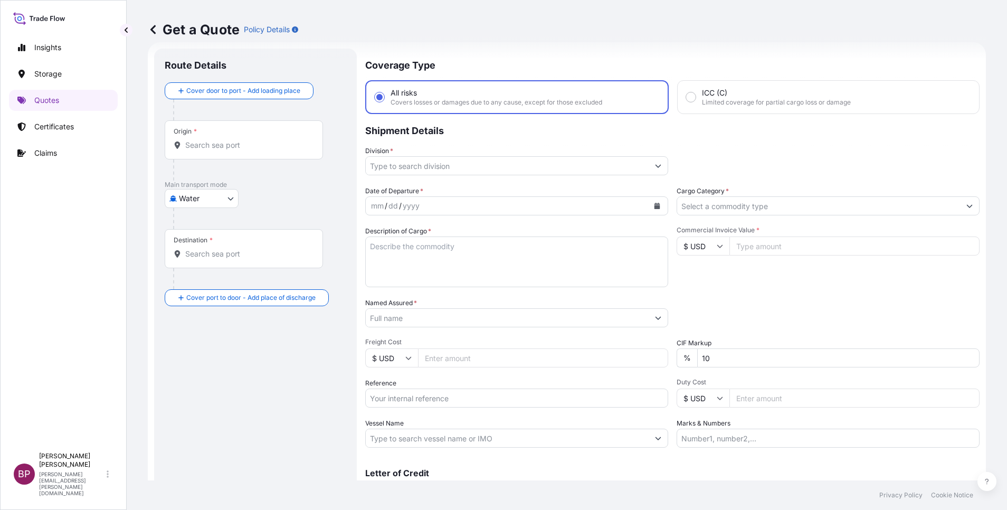
click at [792, 204] on input "Cargo Category *" at bounding box center [818, 205] width 283 height 19
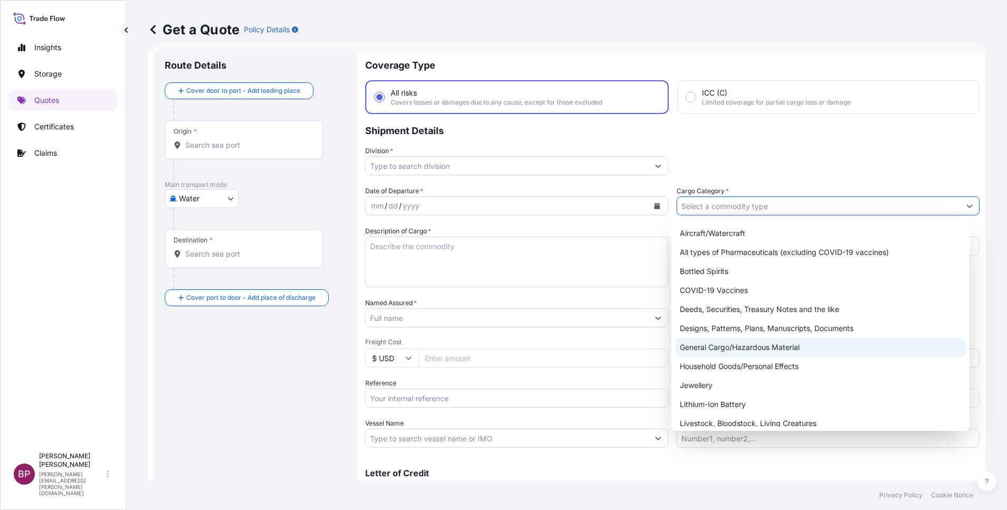
click at [750, 346] on div "General Cargo/Hazardous Material" at bounding box center [820, 347] width 290 height 19
type input "General Cargo/Hazardous Material"
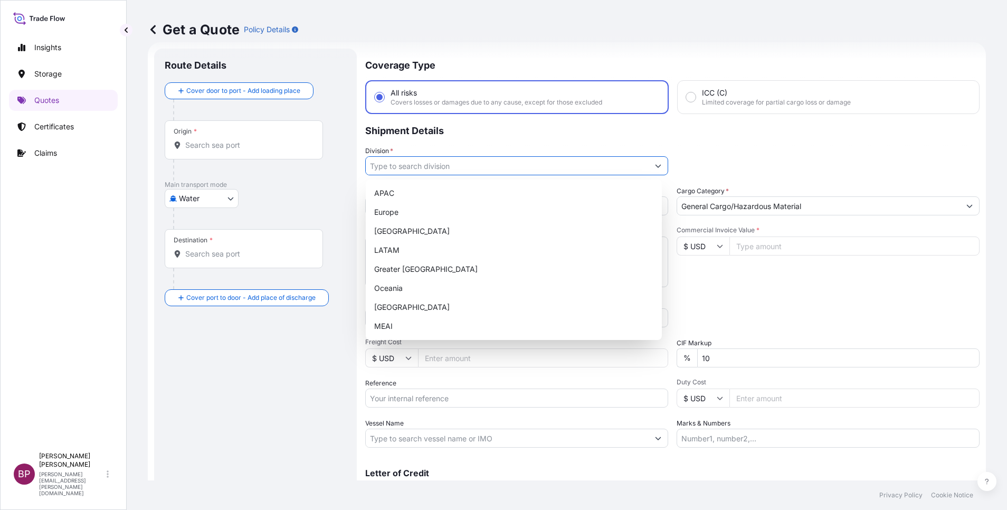
click at [655, 164] on icon "Show suggestions" at bounding box center [658, 165] width 6 height 6
click at [439, 209] on div "Europe" at bounding box center [514, 212] width 288 height 19
type input "Europe"
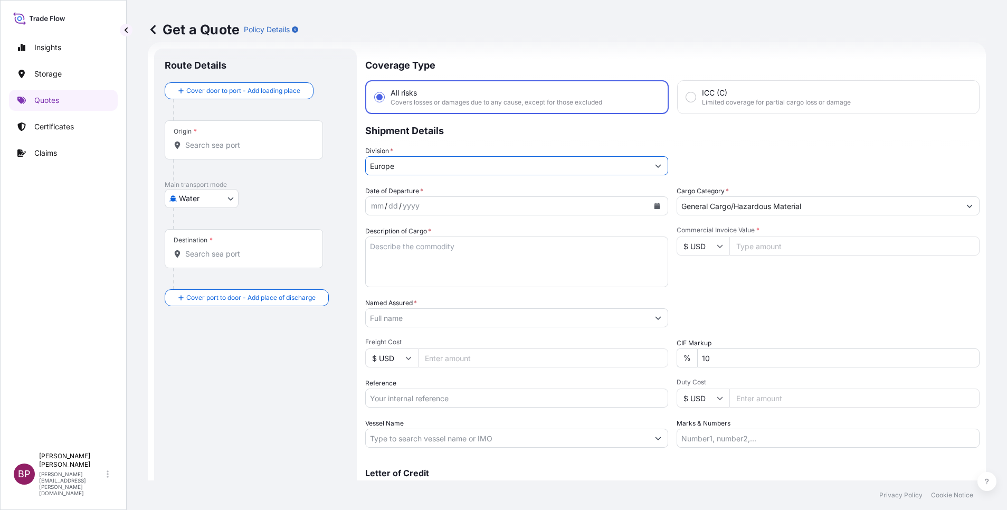
click at [468, 267] on textarea "Description of Cargo *" at bounding box center [516, 261] width 303 height 51
paste textarea "SSLS3189 BL:SHZM50028300"
type textarea "SSLS3189 BL:SHZM50028300"
click at [423, 395] on input "Reference" at bounding box center [516, 397] width 303 height 19
paste input "SSLS3189 BL:SHZM50028300"
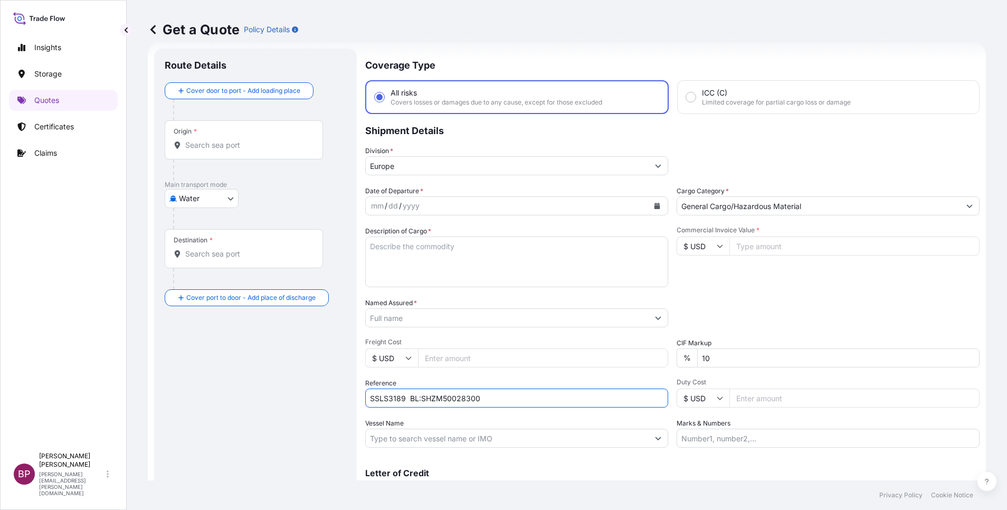
type input "SSLS3189 BL:SHZM50028300"
click at [432, 322] on input "Named Assured *" at bounding box center [504, 317] width 277 height 19
paste input "WESAMCOM"
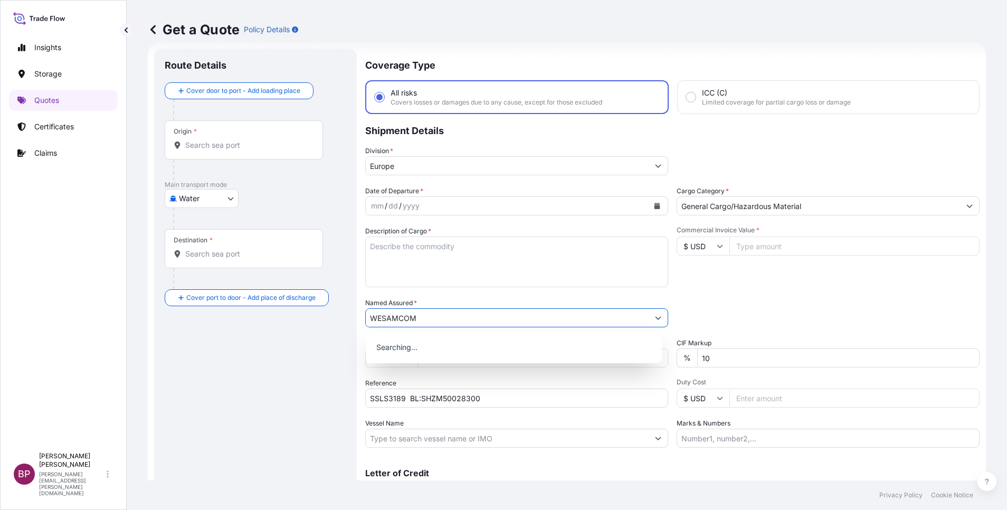
type input "WESAMCOM"
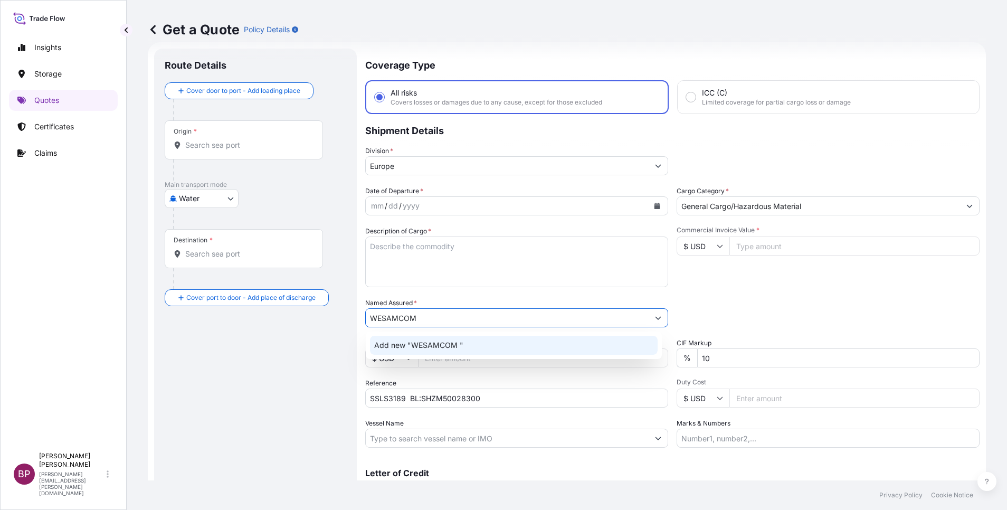
click at [476, 266] on textarea "Description of Cargo *" at bounding box center [516, 261] width 303 height 51
paste textarea "DISPOSABLE ECG ELECTRODES"
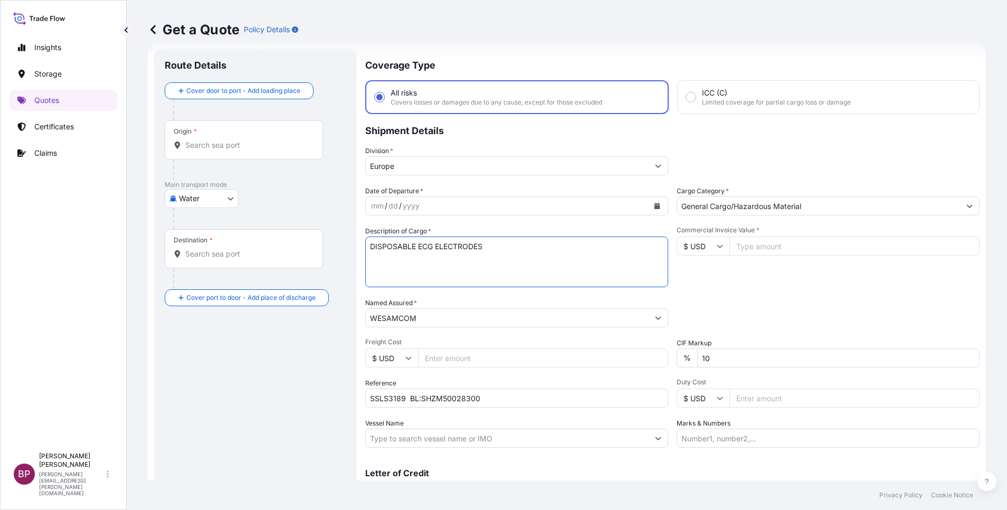
type textarea "DISPOSABLE ECG ELECTRODES"
click at [767, 247] on input "Commercial Invoice Value *" at bounding box center [854, 245] width 250 height 19
paste input "28560.00"
type input "28560.00"
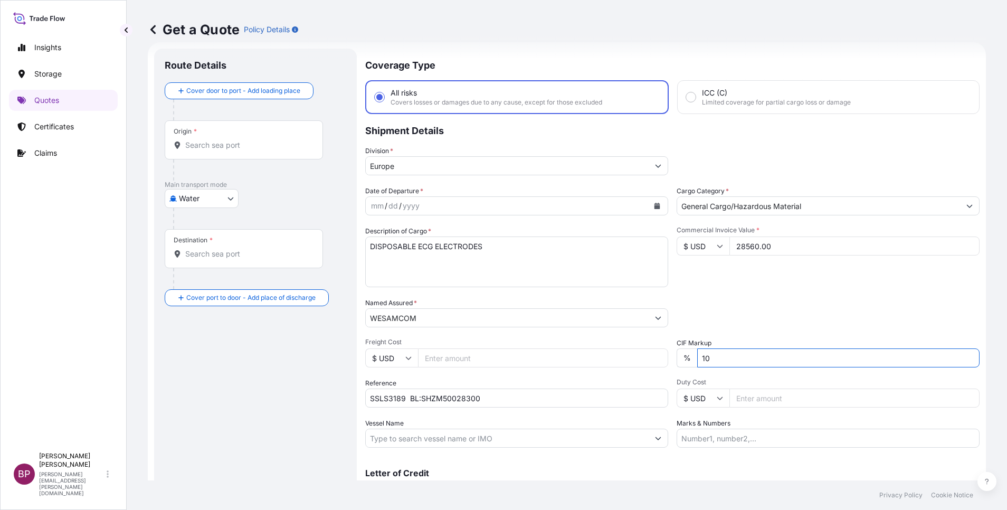
drag, startPoint x: 720, startPoint y: 361, endPoint x: 598, endPoint y: 355, distance: 122.6
click at [598, 355] on div "Date of Departure * mm / dd / yyyy Cargo Category * General Cargo/Hazardous Mat…" at bounding box center [672, 317] width 614 height 262
type input "0"
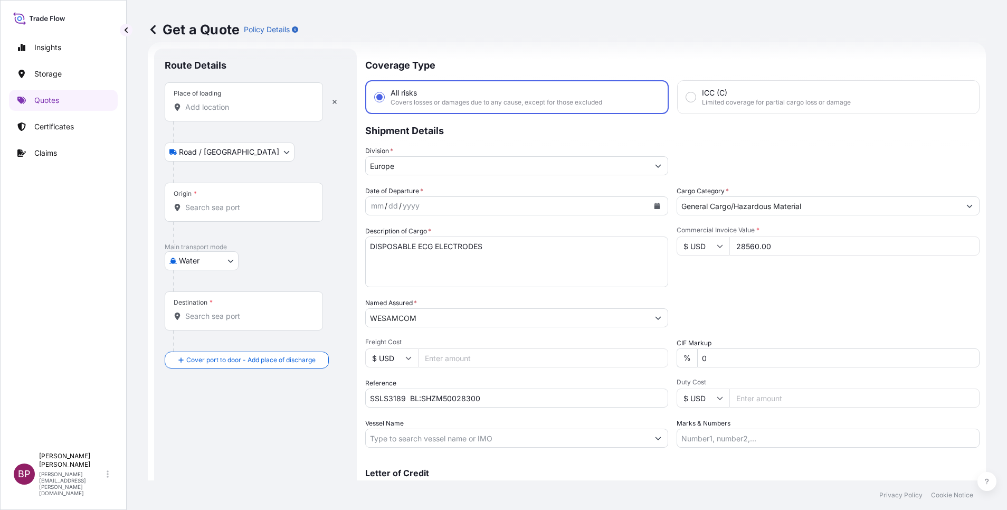
click at [236, 100] on div "Place of loading" at bounding box center [244, 101] width 158 height 39
click at [236, 102] on input "Place of loading" at bounding box center [247, 107] width 125 height 11
paste input "SHENZHEN"
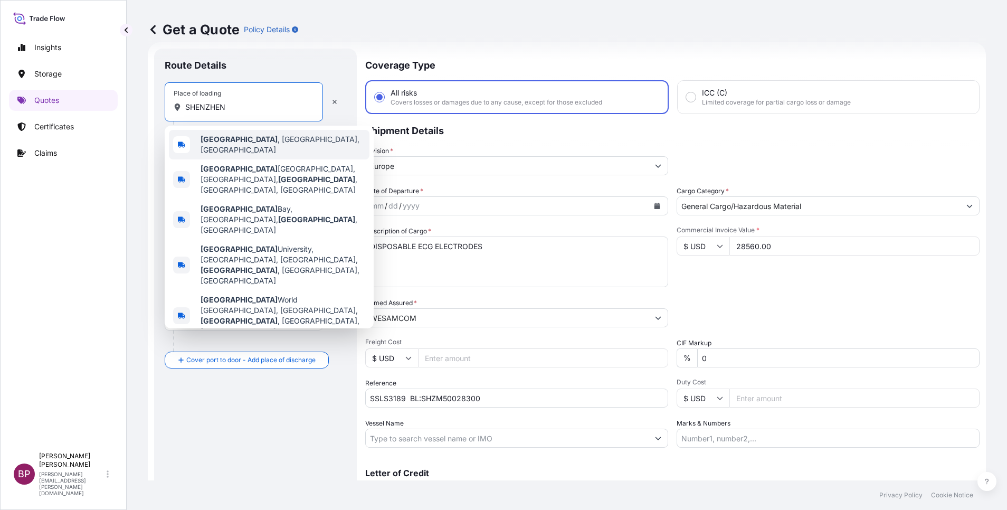
click at [275, 144] on span "[GEOGRAPHIC_DATA] , [GEOGRAPHIC_DATA], [GEOGRAPHIC_DATA]" at bounding box center [282, 144] width 165 height 21
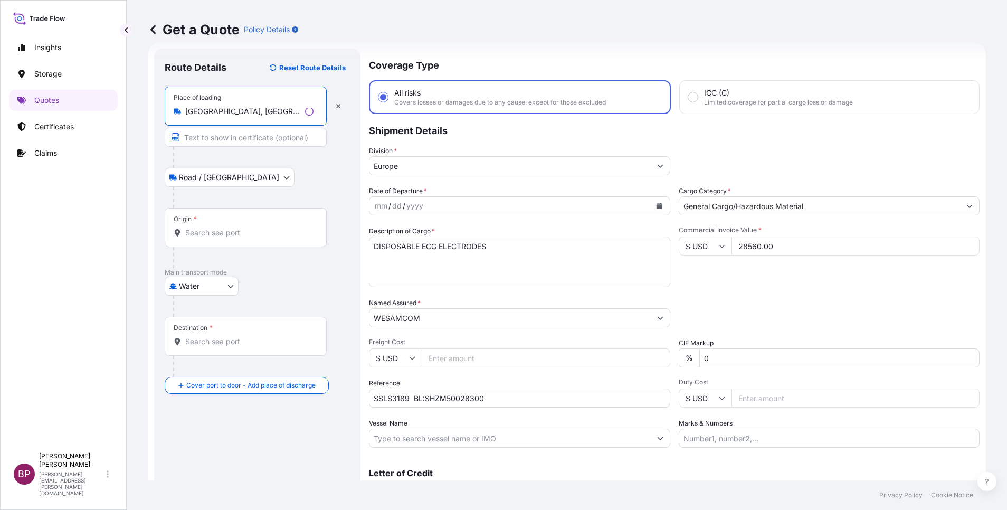
type input "[GEOGRAPHIC_DATA], [GEOGRAPHIC_DATA], [GEOGRAPHIC_DATA]"
click at [229, 234] on input "Origin *" at bounding box center [249, 232] width 128 height 11
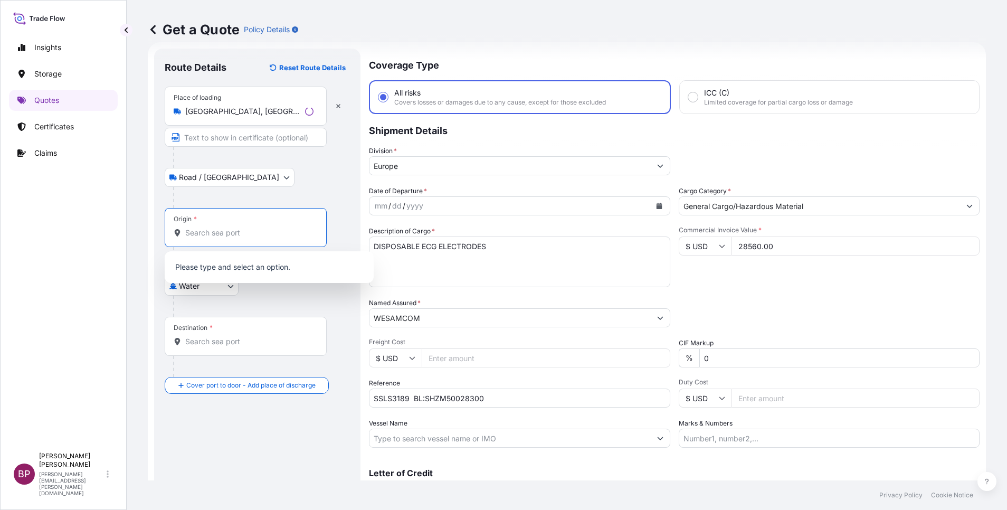
paste input "SHENZHEN"
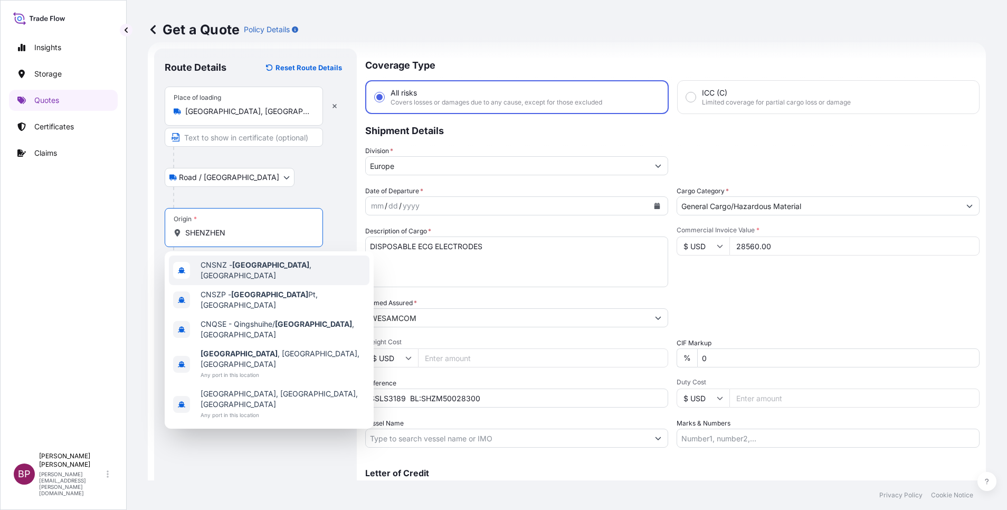
click at [264, 272] on div "CNSNZ - [GEOGRAPHIC_DATA] , [GEOGRAPHIC_DATA]" at bounding box center [269, 270] width 200 height 30
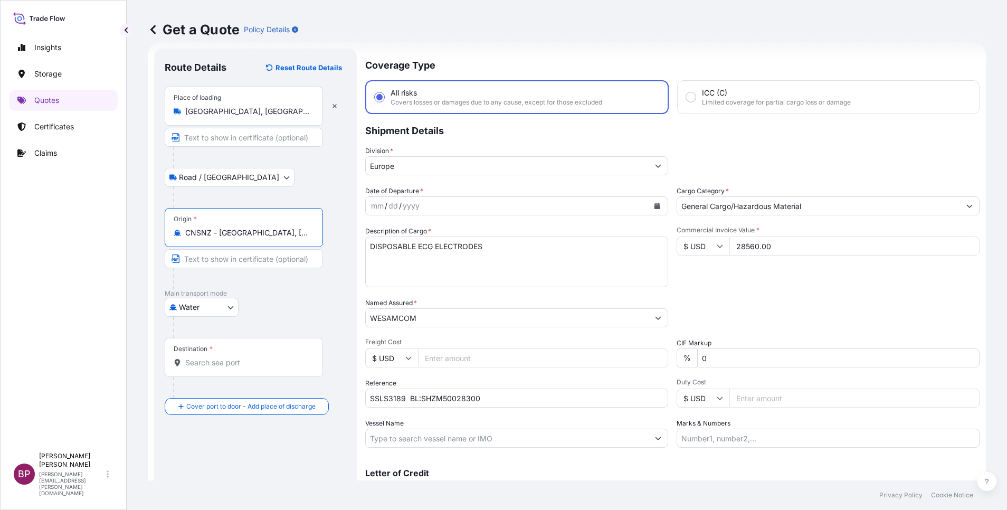
type input "CNSNZ - [GEOGRAPHIC_DATA], [GEOGRAPHIC_DATA]"
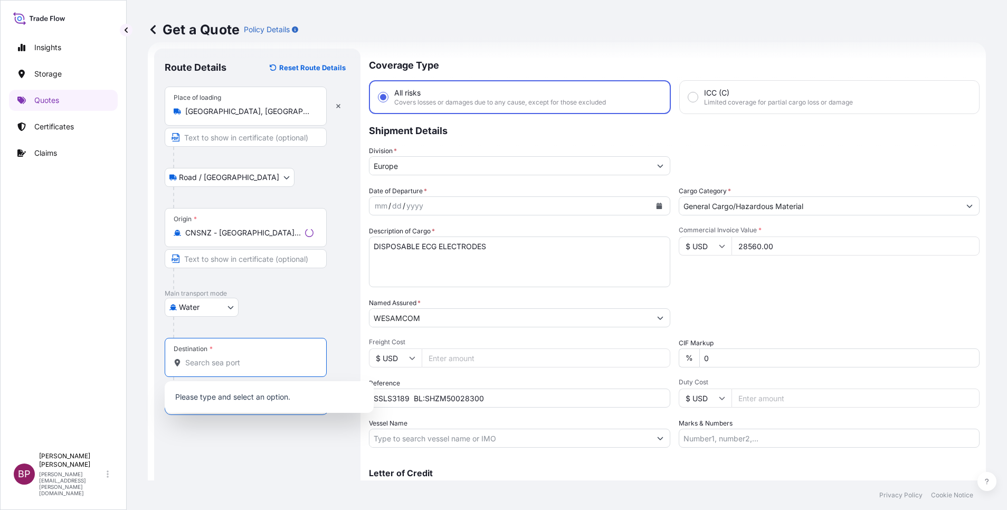
click at [229, 360] on input "Destination *" at bounding box center [249, 362] width 128 height 11
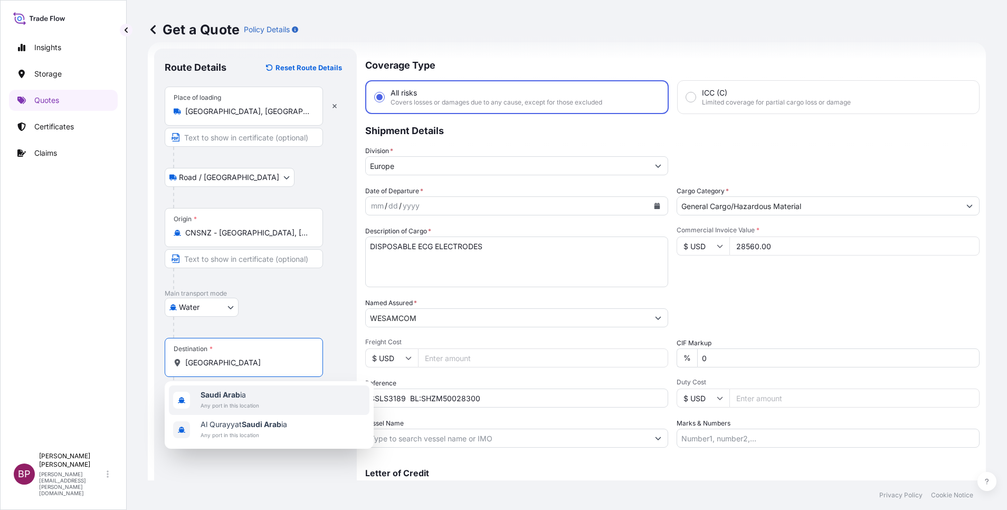
click at [250, 402] on span "Any port in this location" at bounding box center [229, 405] width 59 height 11
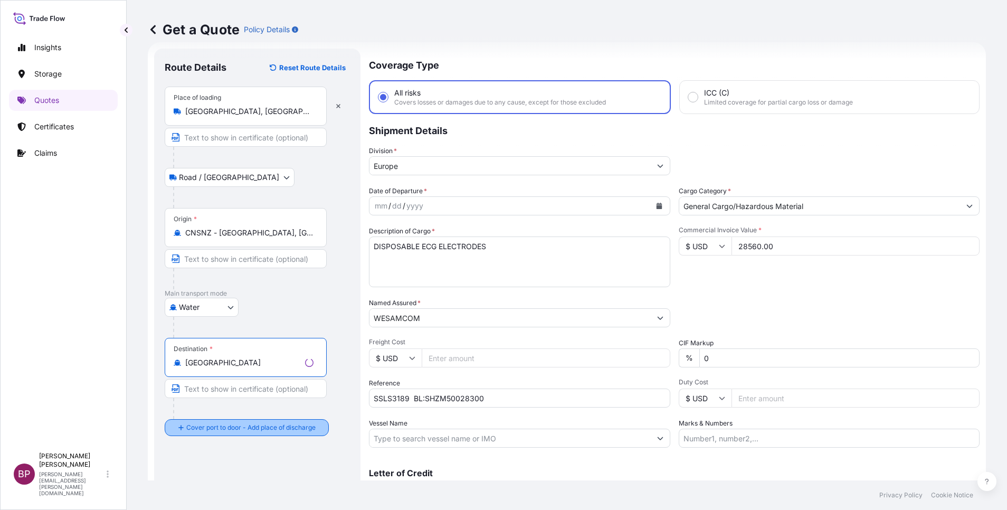
type input "[GEOGRAPHIC_DATA]"
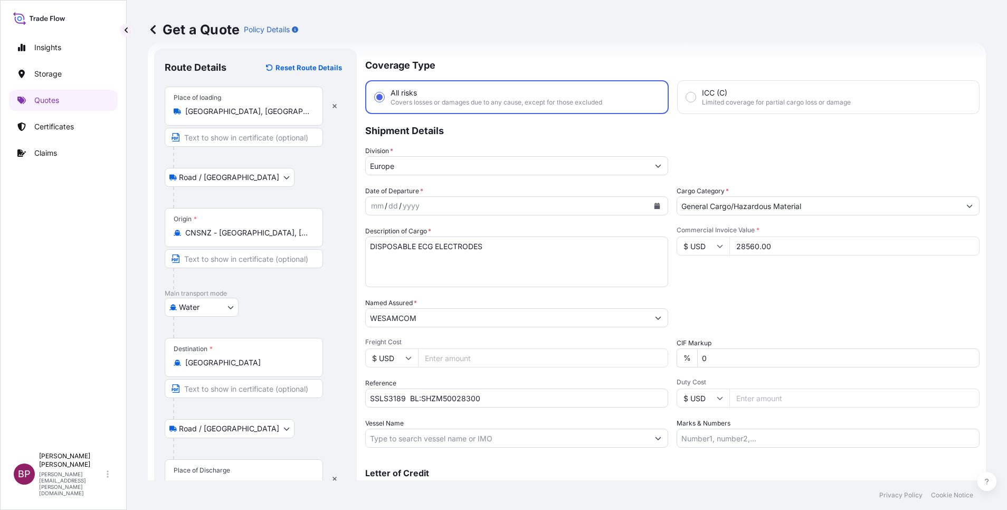
click at [236, 471] on div "Place of Discharge" at bounding box center [244, 478] width 158 height 39
click at [236, 478] on input "Place of Discharge" at bounding box center [247, 483] width 125 height 11
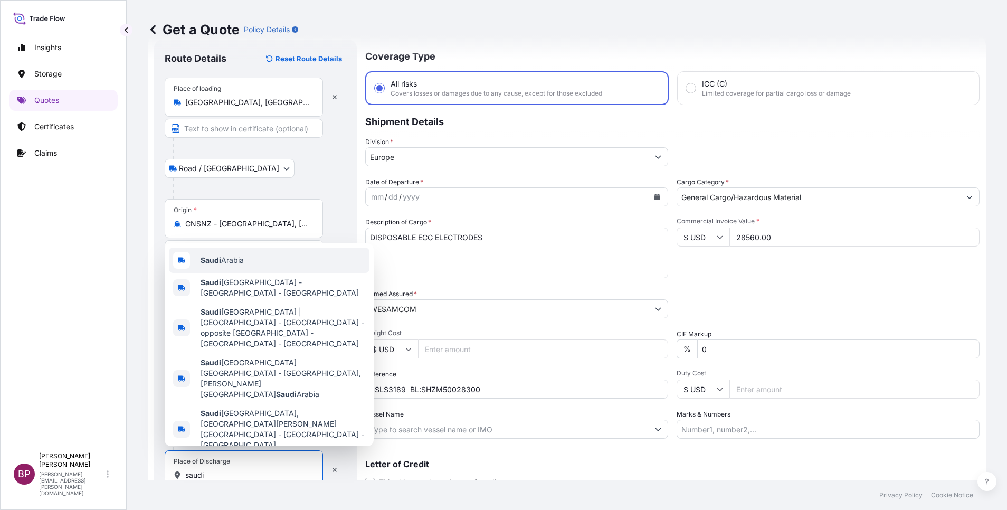
click at [269, 273] on div "[GEOGRAPHIC_DATA]" at bounding box center [269, 259] width 200 height 25
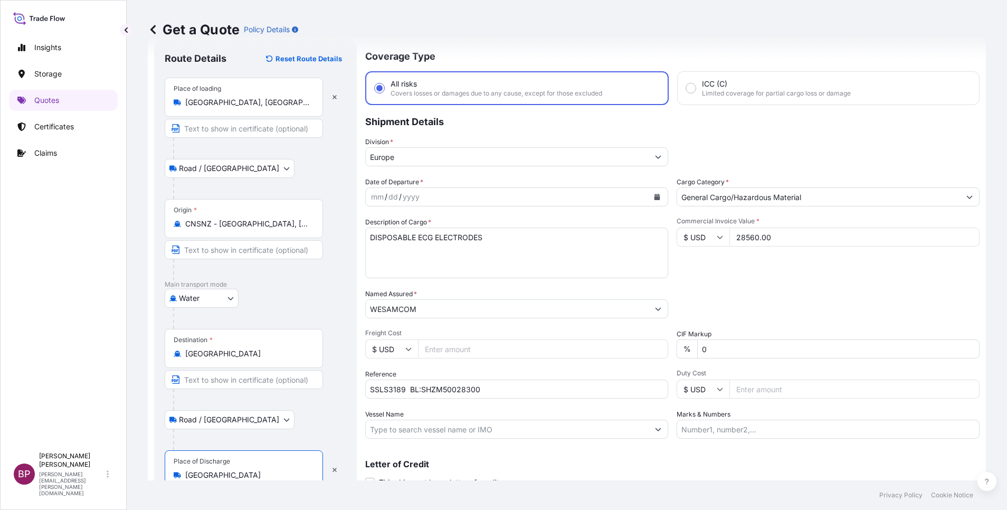
scroll to position [73, 0]
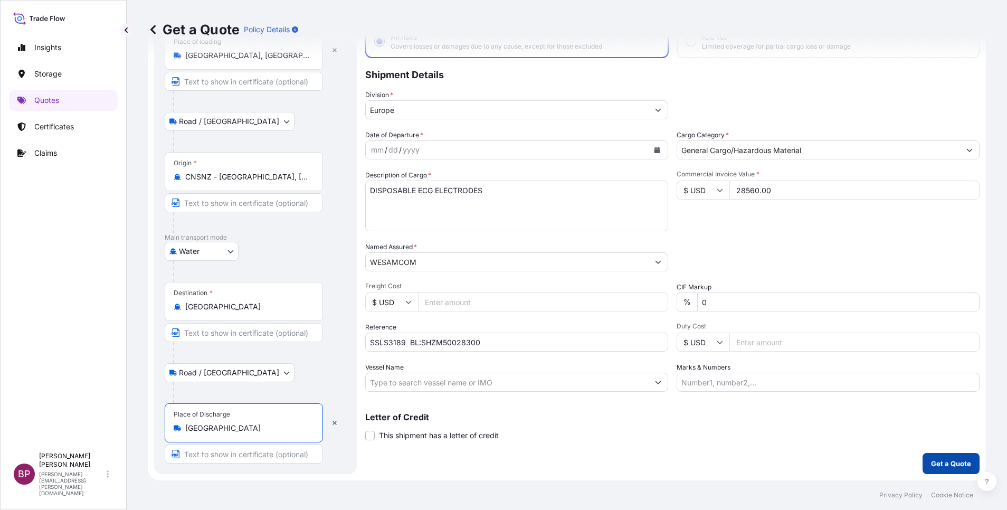
type input "[GEOGRAPHIC_DATA]"
click at [932, 466] on p "Get a Quote" at bounding box center [951, 463] width 40 height 11
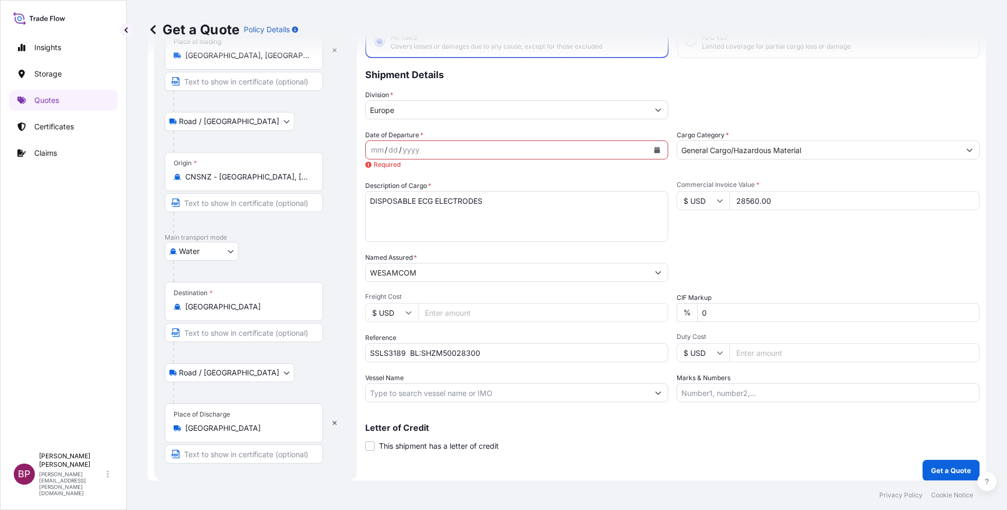
click at [654, 150] on button "Calendar" at bounding box center [656, 149] width 17 height 17
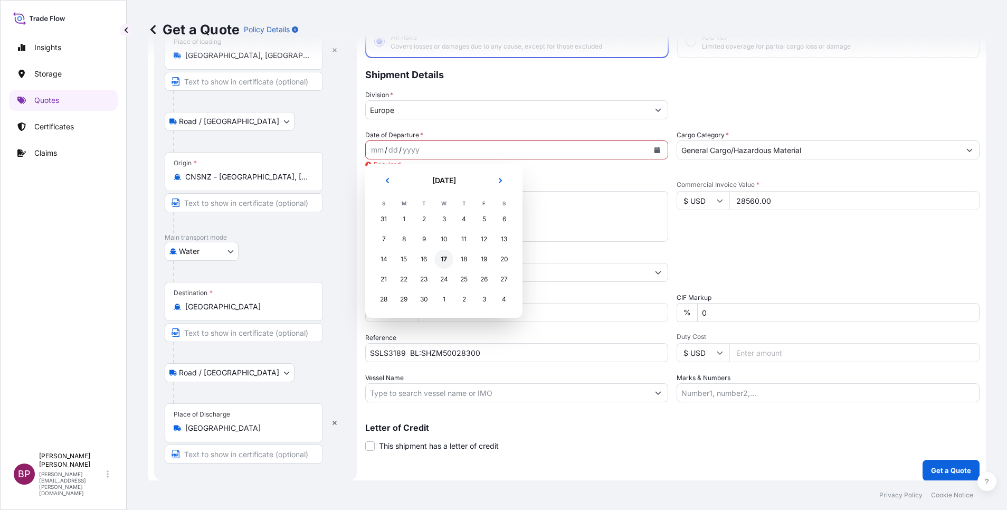
click at [442, 258] on div "17" at bounding box center [443, 259] width 19 height 19
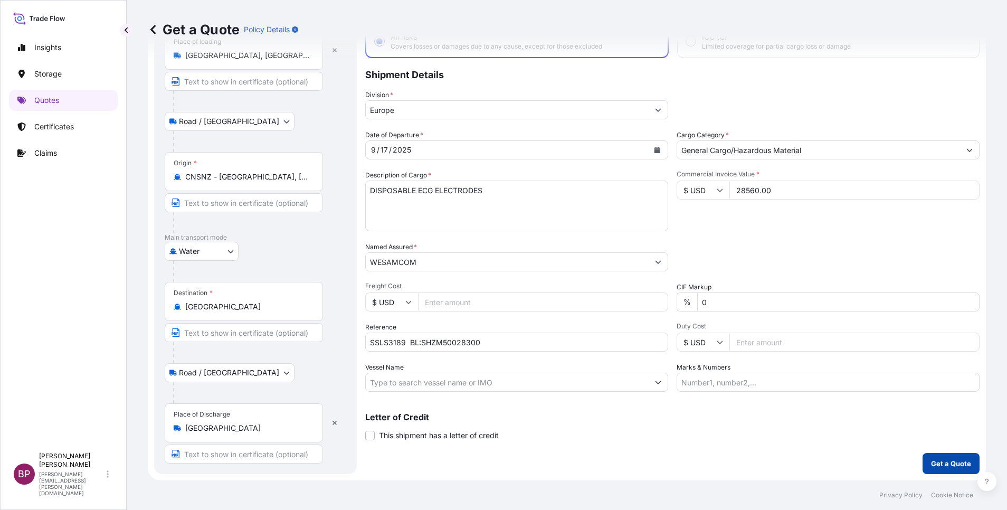
click at [934, 463] on p "Get a Quote" at bounding box center [951, 463] width 40 height 11
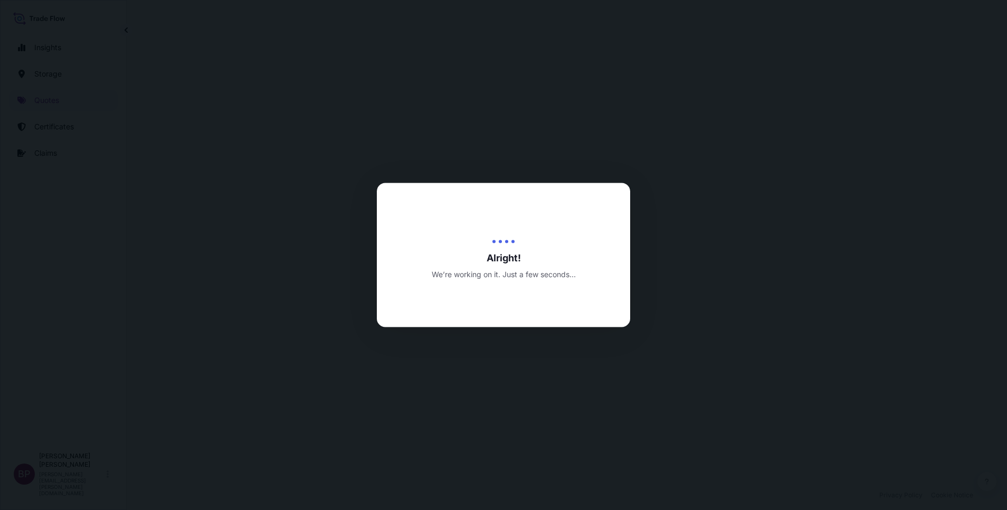
select select "Road / [GEOGRAPHIC_DATA]"
select select "Water"
select select "Road / [GEOGRAPHIC_DATA]"
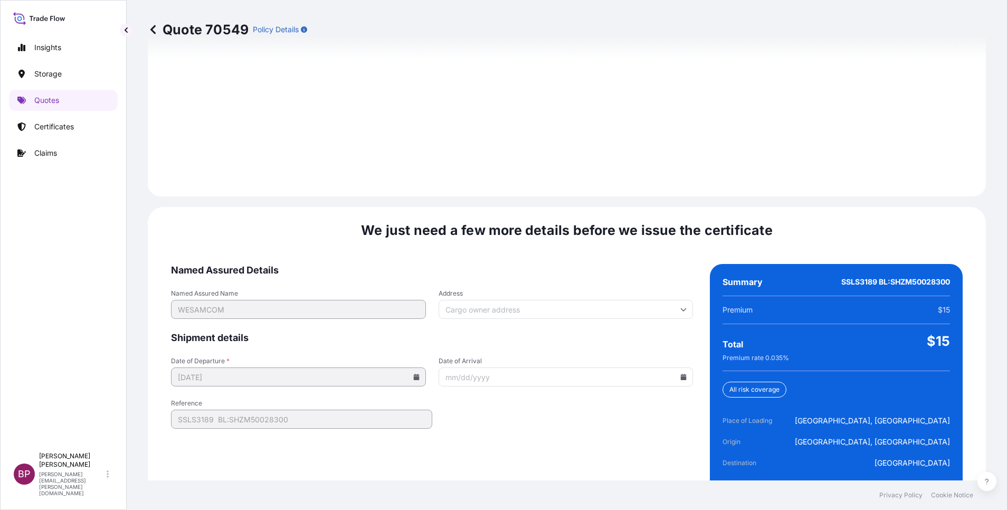
scroll to position [1564, 0]
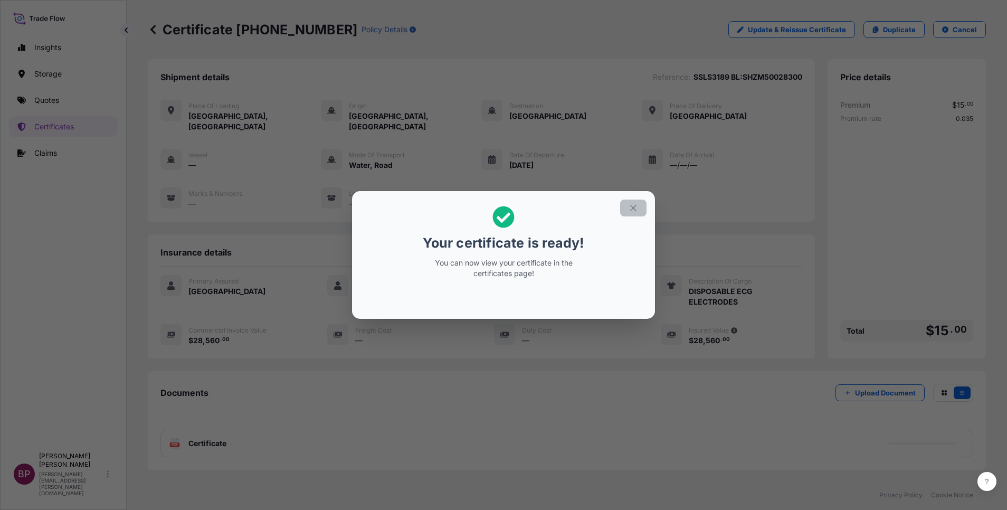
click at [639, 200] on button "button" at bounding box center [633, 207] width 26 height 17
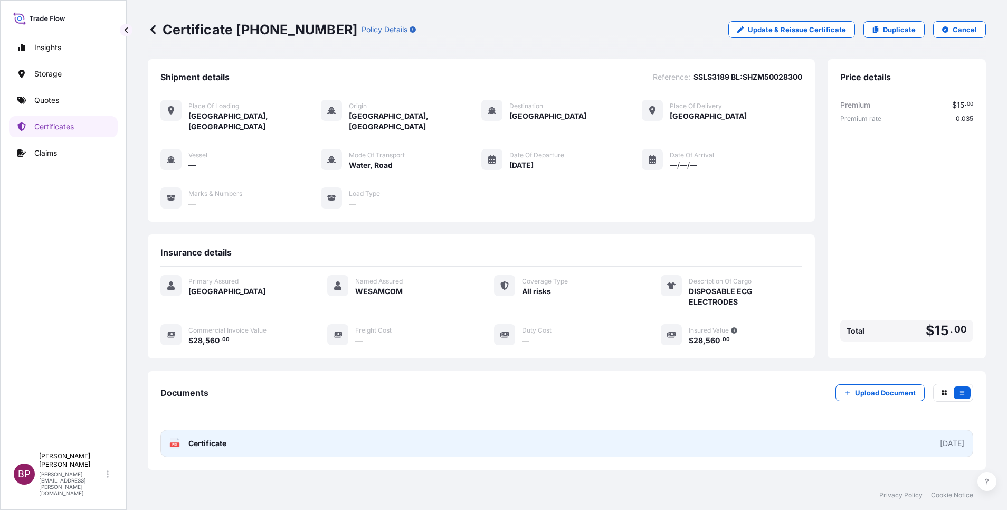
click at [213, 438] on span "Certificate" at bounding box center [207, 443] width 38 height 11
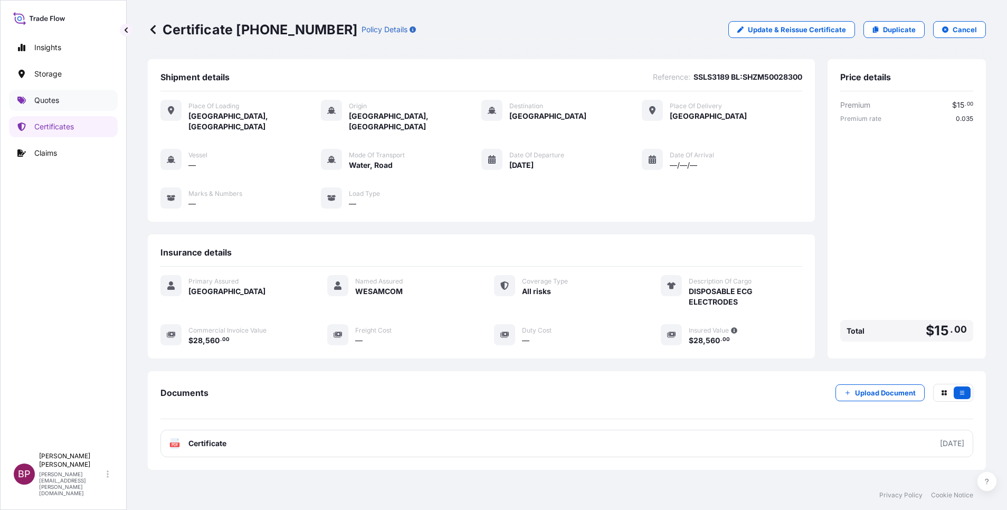
click at [42, 101] on p "Quotes" at bounding box center [46, 100] width 25 height 11
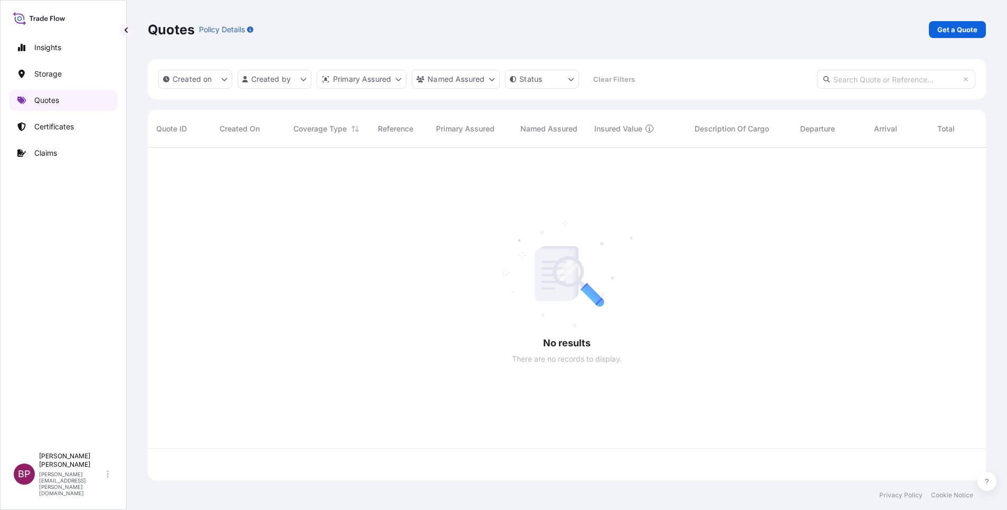
scroll to position [326, 826]
click at [962, 31] on p "Get a Quote" at bounding box center [957, 29] width 40 height 11
select select "Water"
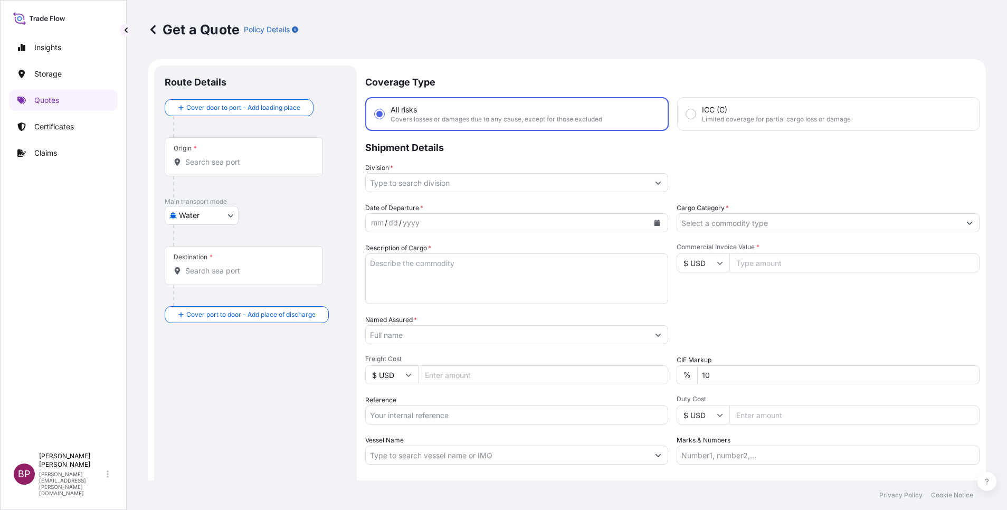
scroll to position [17, 0]
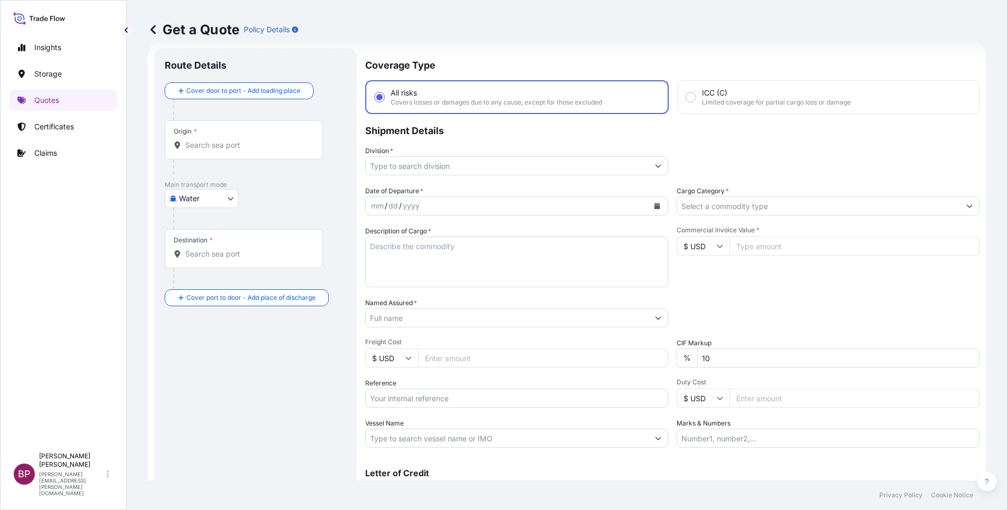
click at [434, 399] on input "Reference" at bounding box center [516, 397] width 303 height 19
paste input "BL:HLCUGOA250925230 SSLS3201"
type input "BL:HLCUGOA250925230 SSLS3201"
click at [439, 320] on input "Named Assured *" at bounding box center [507, 317] width 283 height 19
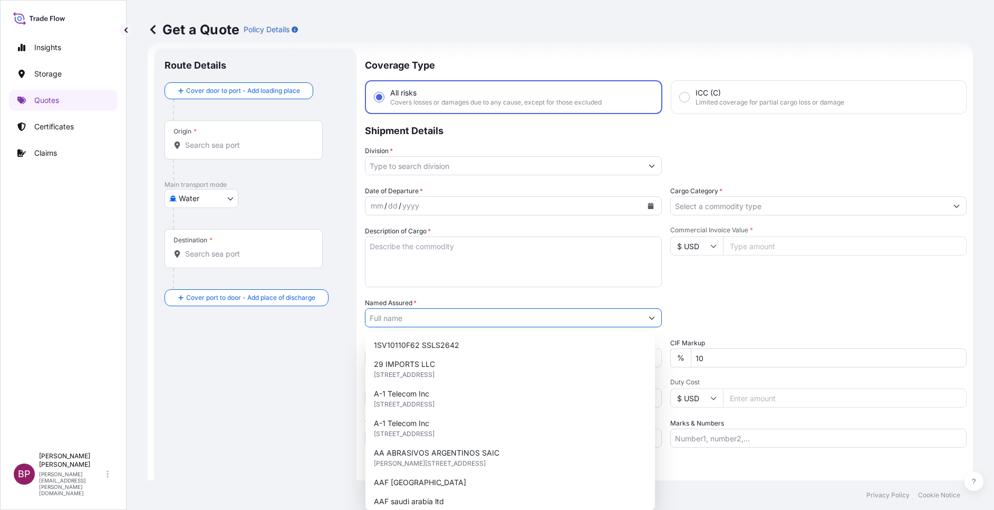
paste input "WESACOM TRADING EST"
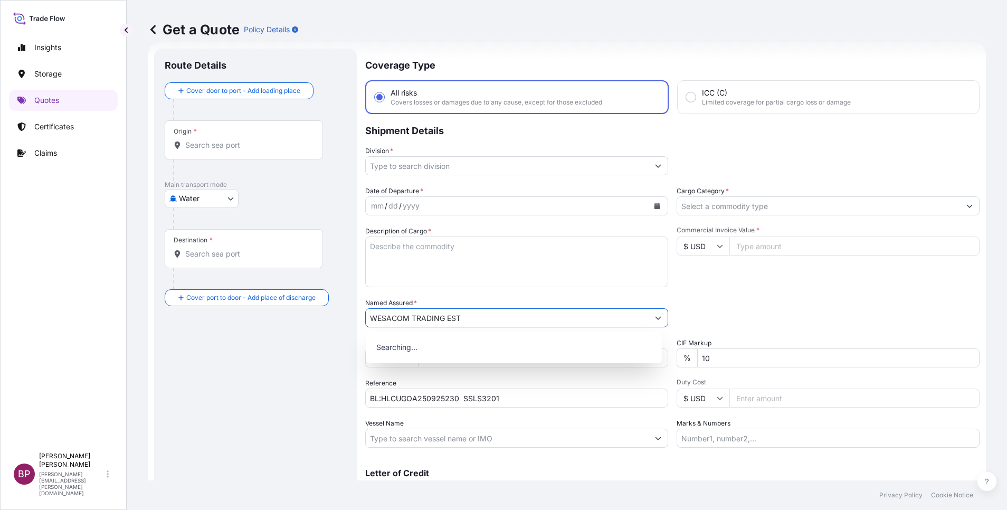
type input "WESACOM TRADING EST"
click at [496, 257] on textarea "Description of Cargo *" at bounding box center [516, 261] width 303 height 51
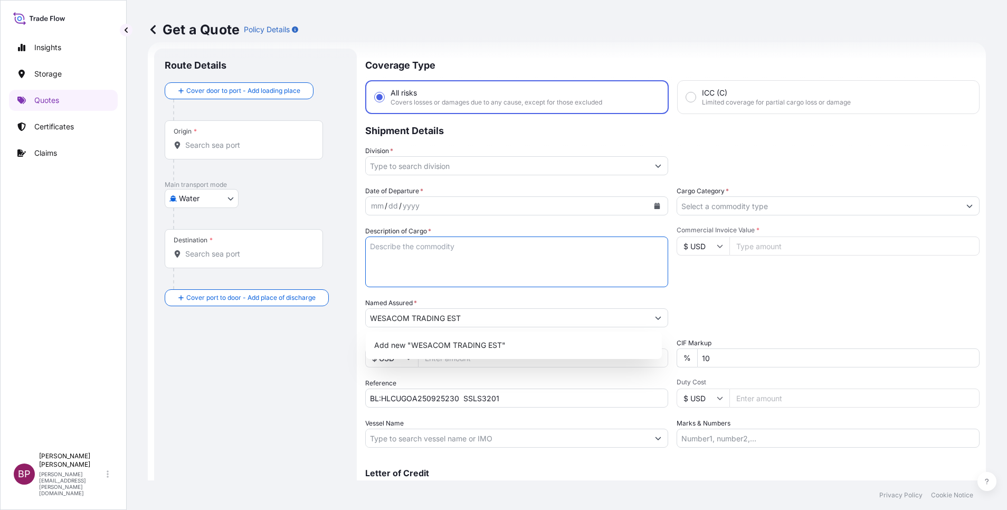
paste textarea "MEDICAL INSTRUMENTS"
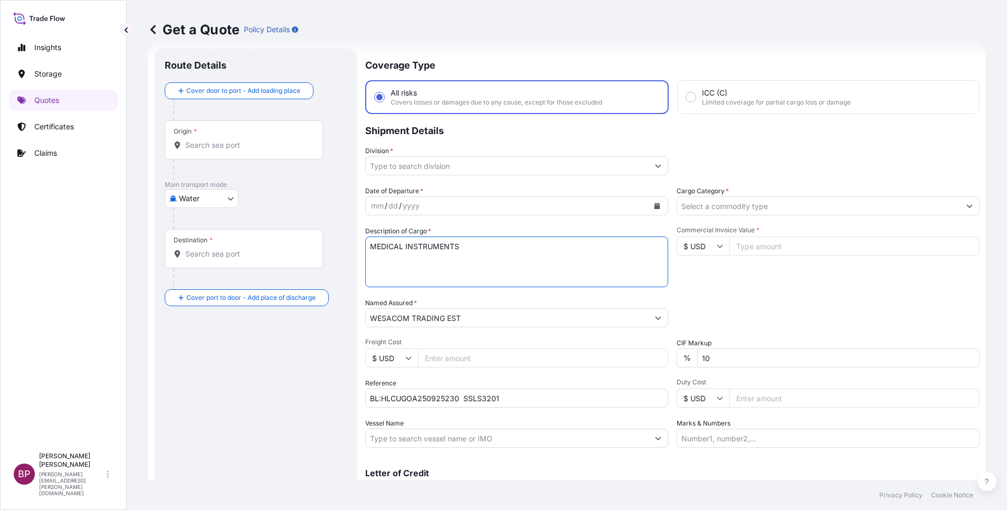
type textarea "MEDICAL INSTRUMENTS"
click at [716, 246] on icon at bounding box center [719, 246] width 6 height 6
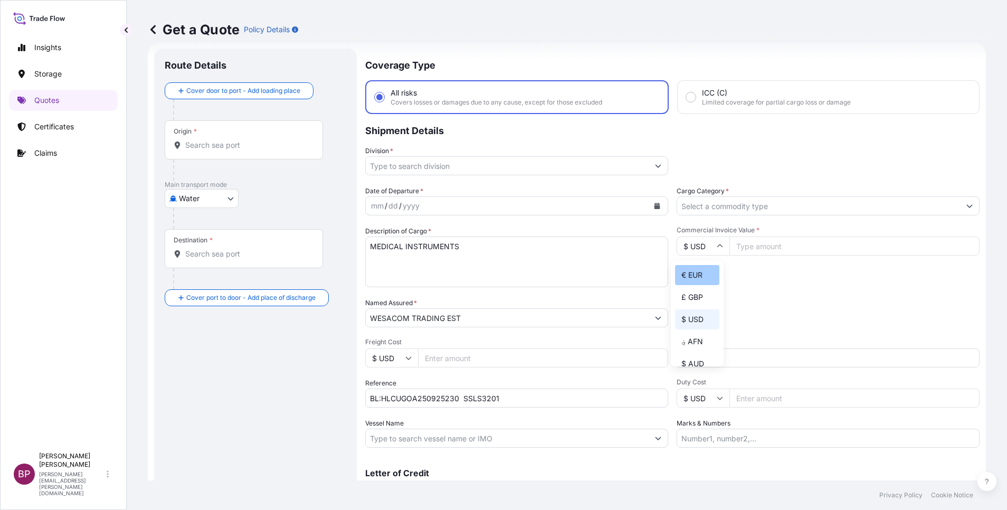
click at [696, 285] on div "€ EUR" at bounding box center [697, 275] width 44 height 20
type input "€ EUR"
click at [786, 251] on input "Commercial Invoice Value *" at bounding box center [854, 245] width 250 height 19
paste input "62716"
type input "62716"
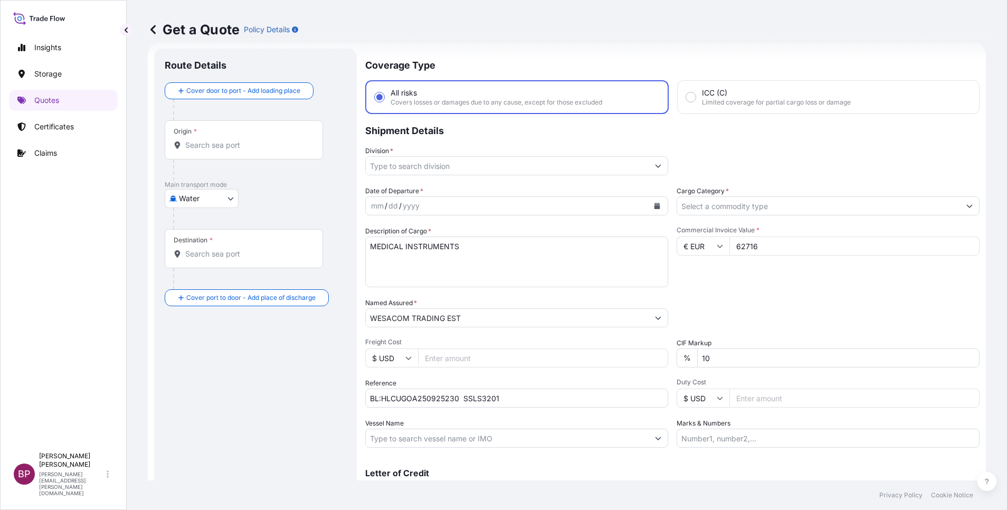
click at [572, 345] on div "Date of Departure * mm / dd / yyyy Cargo Category * Description of Cargo * MEDI…" at bounding box center [672, 317] width 614 height 262
type input "0"
click at [654, 204] on icon "Calendar" at bounding box center [657, 206] width 6 height 6
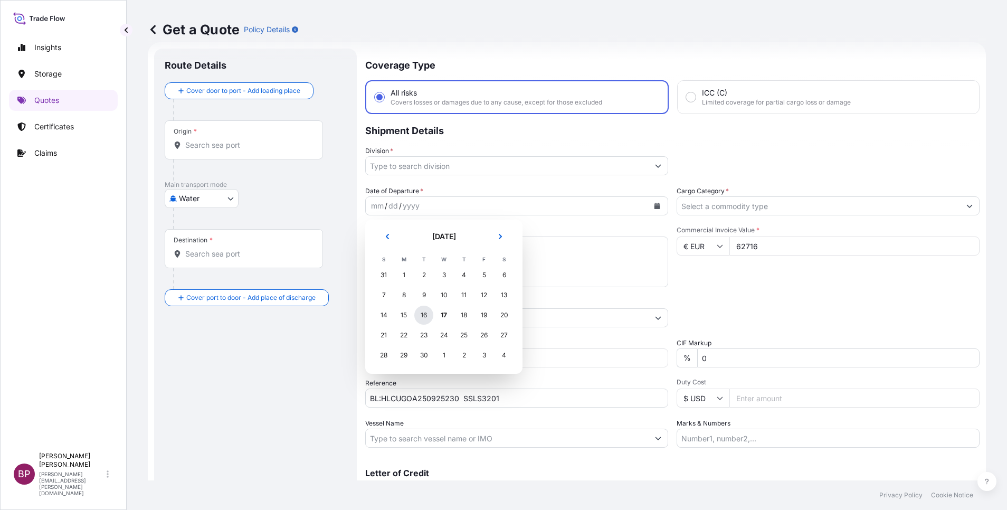
click at [426, 314] on div "16" at bounding box center [423, 314] width 19 height 19
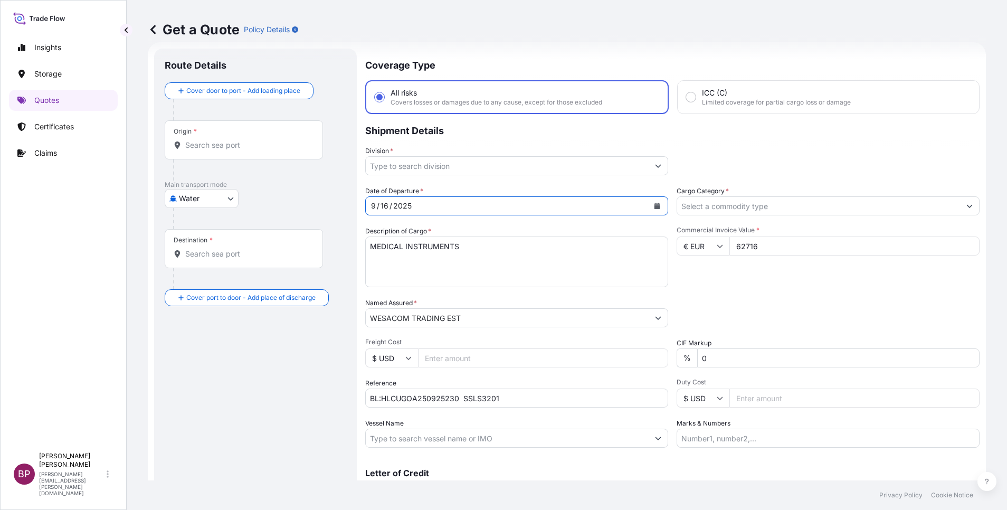
scroll to position [0, 0]
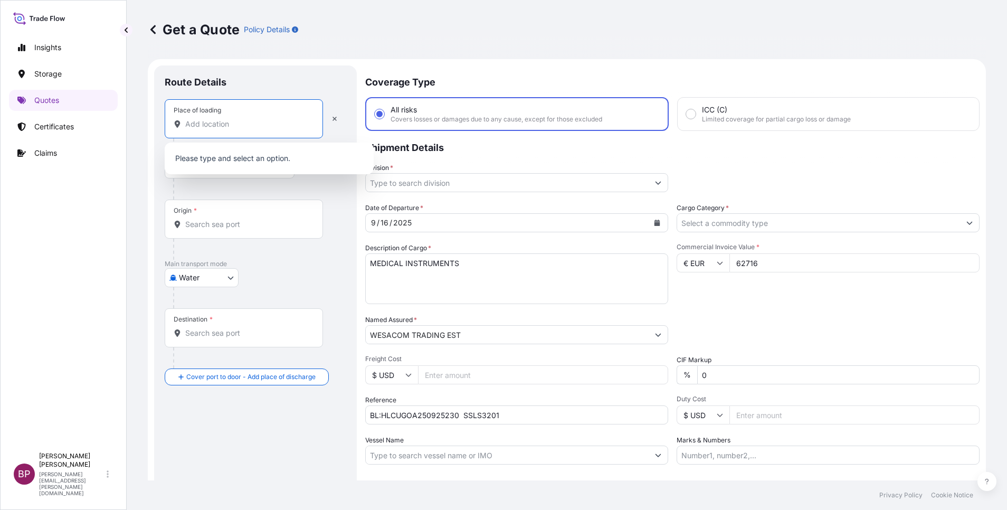
click at [227, 127] on input "Place of loading" at bounding box center [247, 124] width 125 height 11
paste input "[PERSON_NAME]"
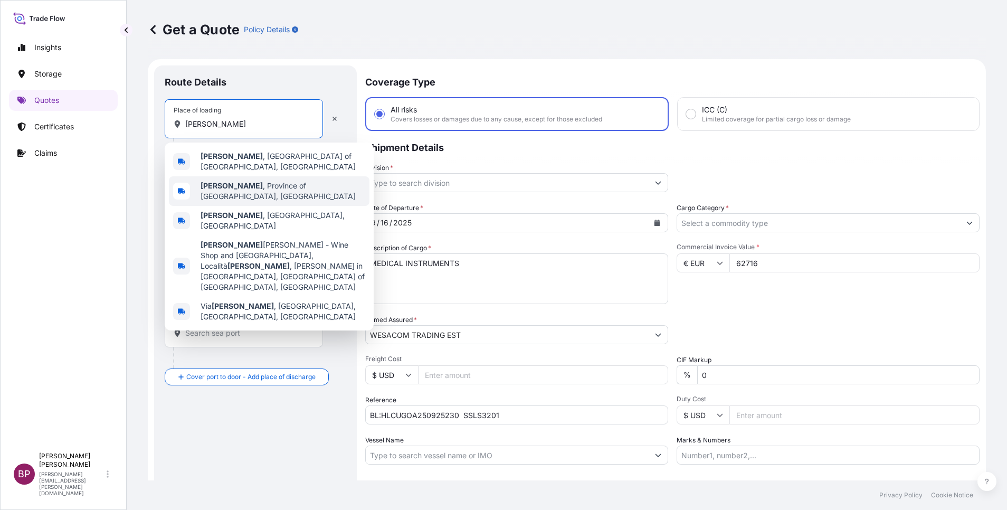
click at [254, 185] on span "[PERSON_NAME] , Province of [GEOGRAPHIC_DATA], [GEOGRAPHIC_DATA]" at bounding box center [282, 190] width 165 height 21
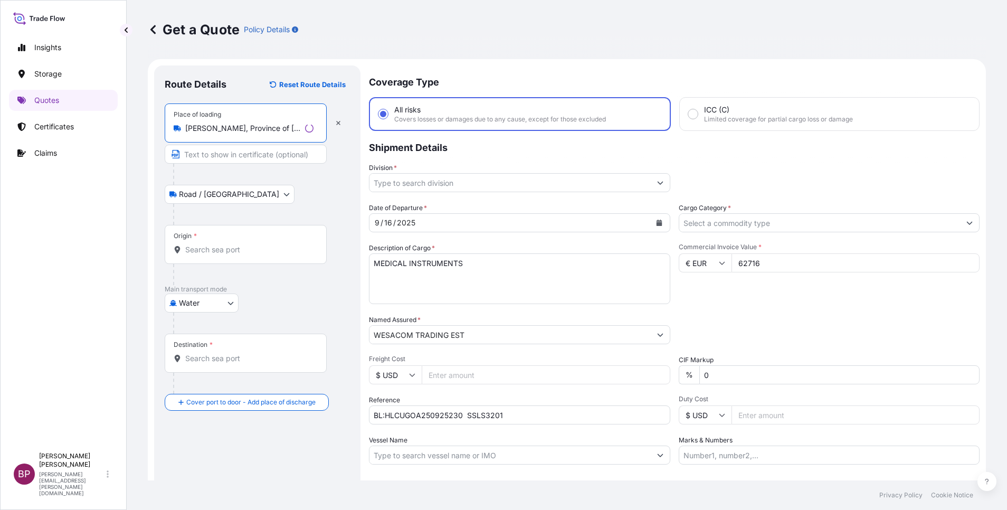
type input "[PERSON_NAME], Province of [GEOGRAPHIC_DATA], [GEOGRAPHIC_DATA]"
click at [233, 243] on div "Origin *" at bounding box center [246, 244] width 162 height 39
click at [233, 244] on input "Origin *" at bounding box center [249, 249] width 128 height 11
paste input "[PERSON_NAME]"
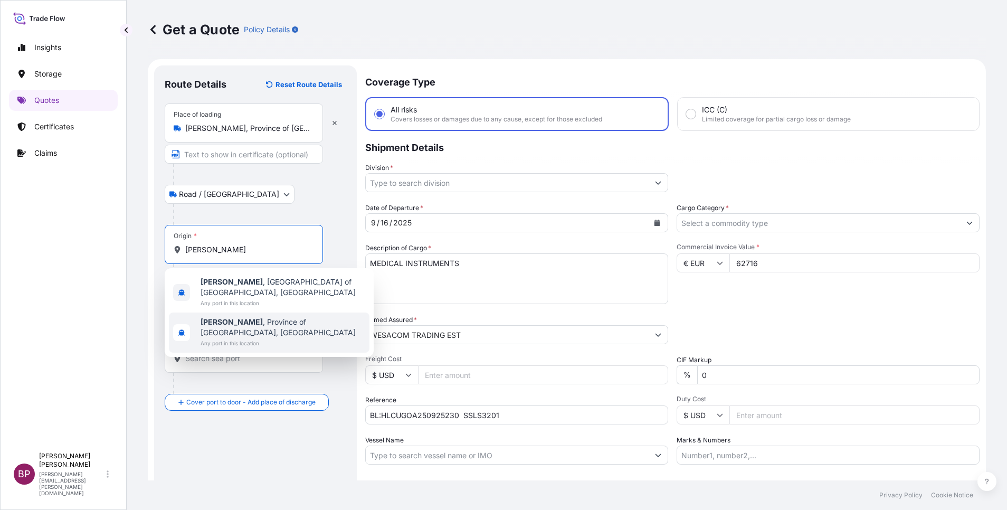
click at [282, 317] on span "[PERSON_NAME] , Province of [GEOGRAPHIC_DATA], [GEOGRAPHIC_DATA]" at bounding box center [282, 327] width 165 height 21
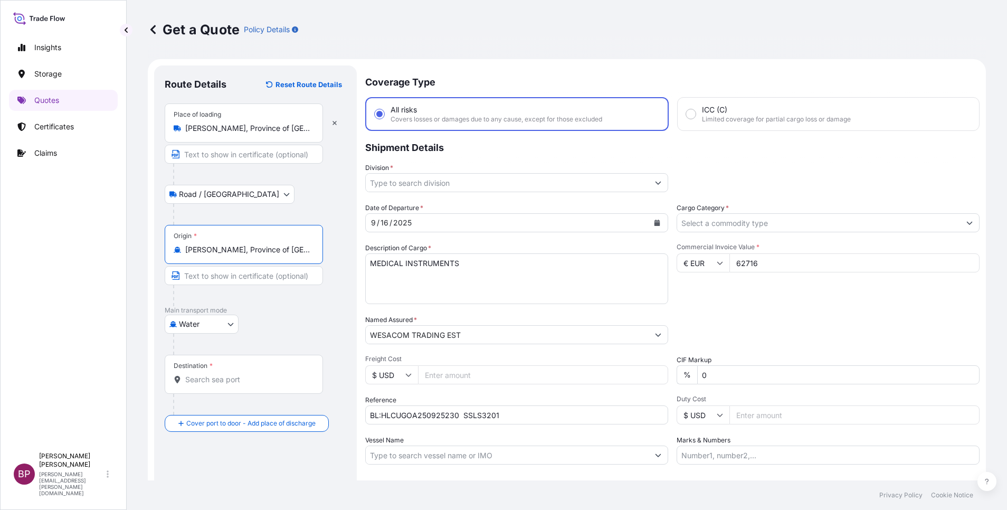
type input "[PERSON_NAME], Province of [GEOGRAPHIC_DATA], [GEOGRAPHIC_DATA]"
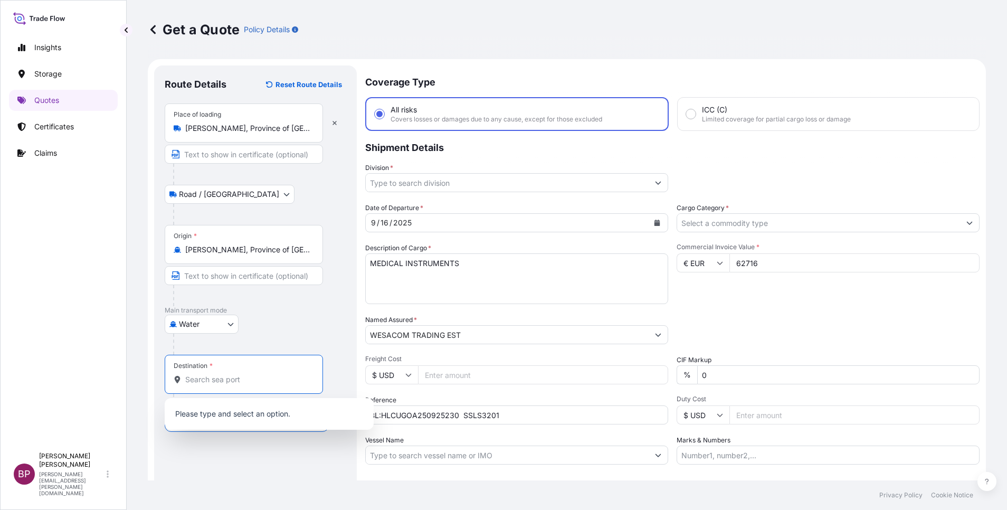
click at [239, 382] on input "Destination *" at bounding box center [247, 379] width 125 height 11
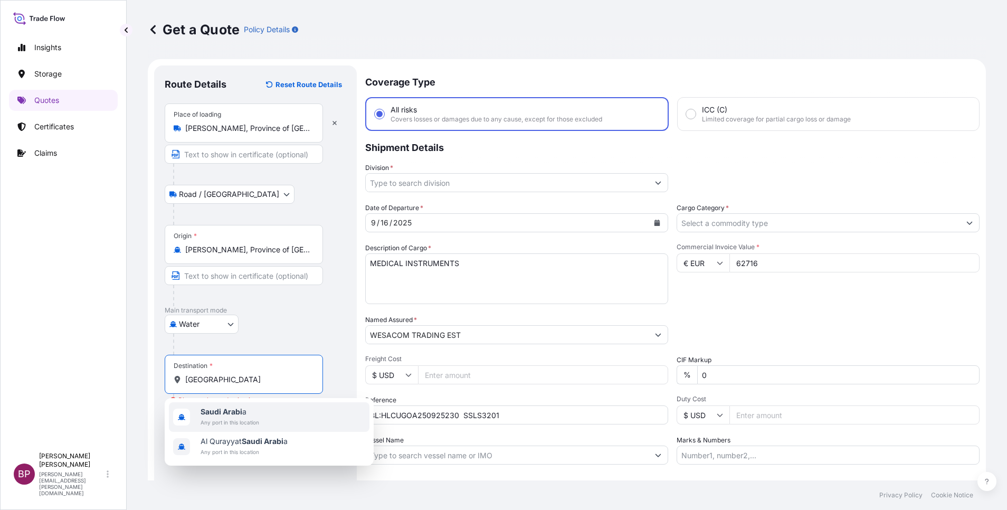
click at [250, 414] on span "Saudi Arabi a" at bounding box center [229, 411] width 59 height 11
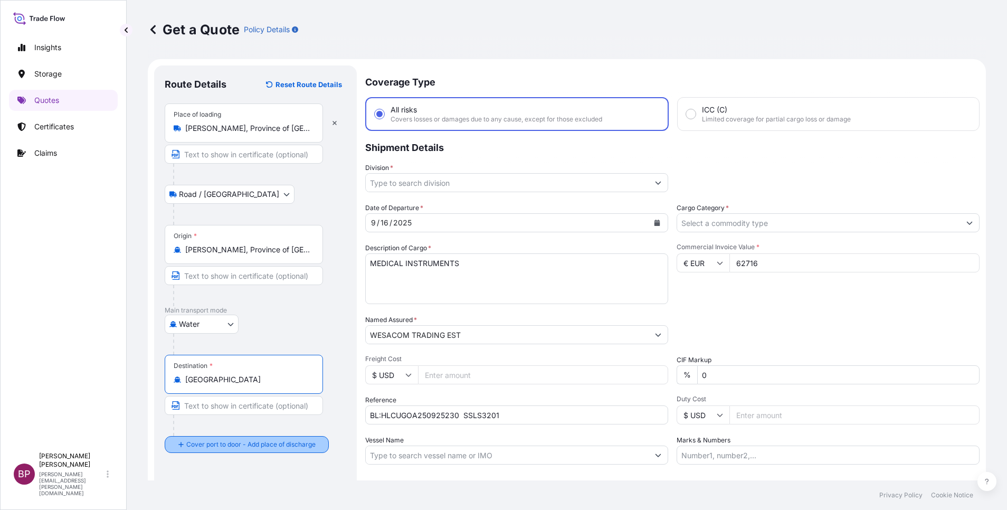
type input "[GEOGRAPHIC_DATA]"
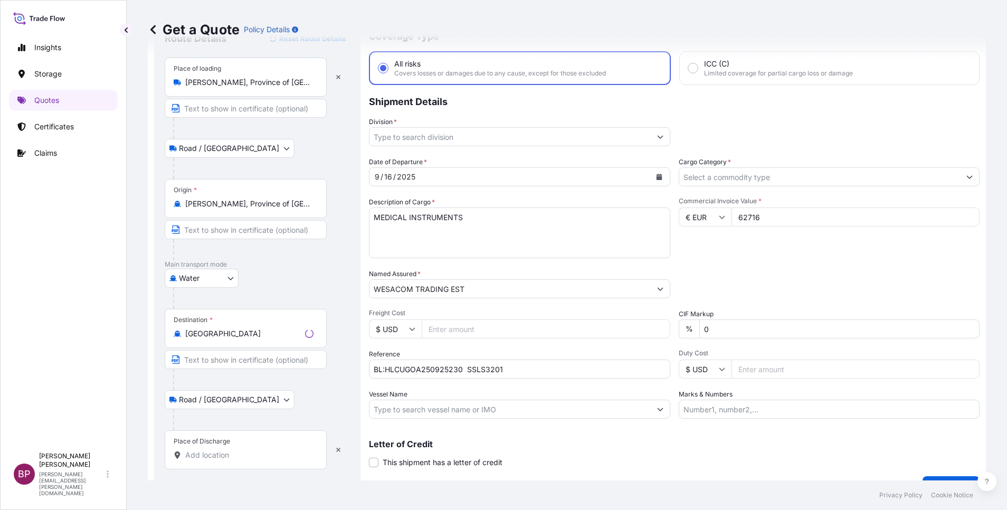
scroll to position [69, 0]
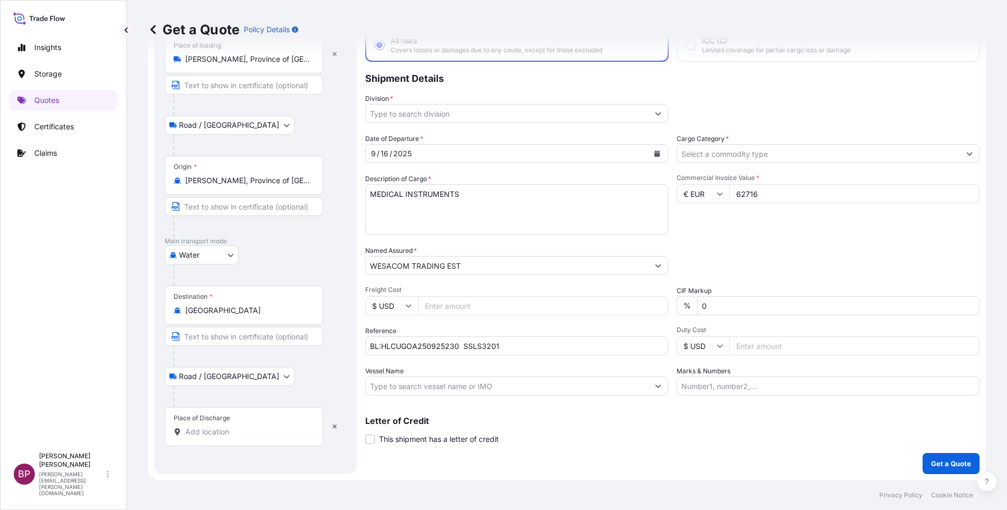
click at [248, 425] on div "Place of Discharge" at bounding box center [244, 426] width 158 height 39
click at [248, 426] on input "Place of Discharge" at bounding box center [247, 431] width 125 height 11
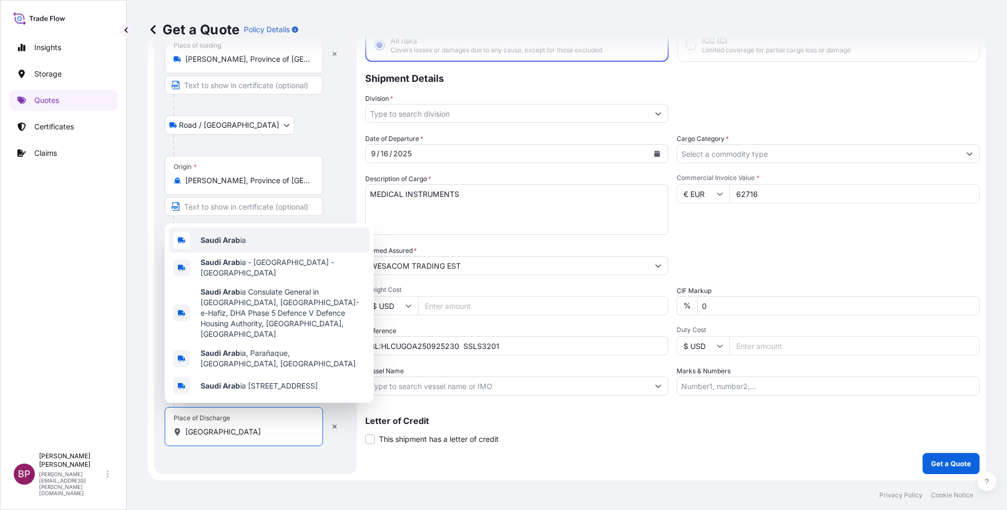
click at [248, 253] on div "Saudi Arab ia" at bounding box center [269, 239] width 200 height 25
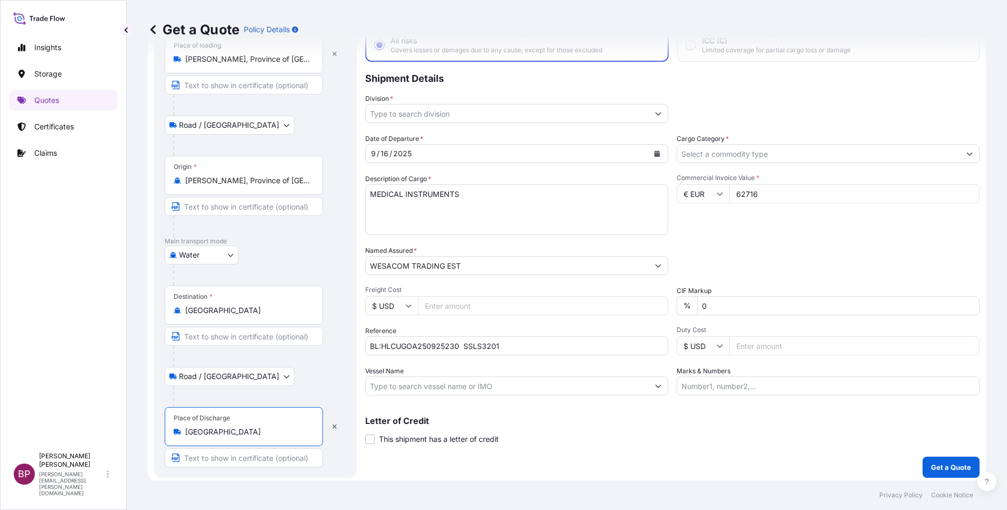
type input "[GEOGRAPHIC_DATA]"
click at [922, 466] on button "Get a Quote" at bounding box center [950, 466] width 57 height 21
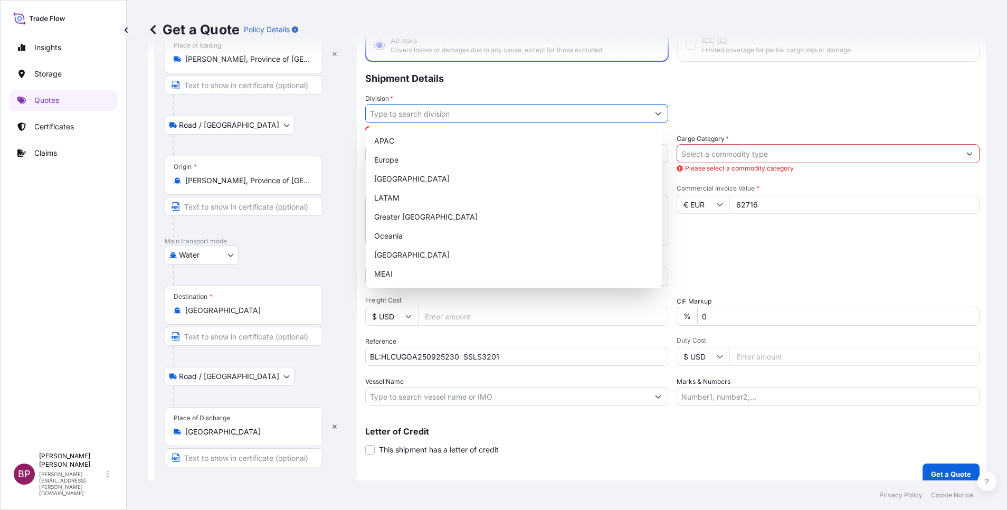
click at [656, 114] on button "Show suggestions" at bounding box center [657, 113] width 19 height 19
click at [432, 158] on div "Europe" at bounding box center [514, 159] width 288 height 19
type input "Europe"
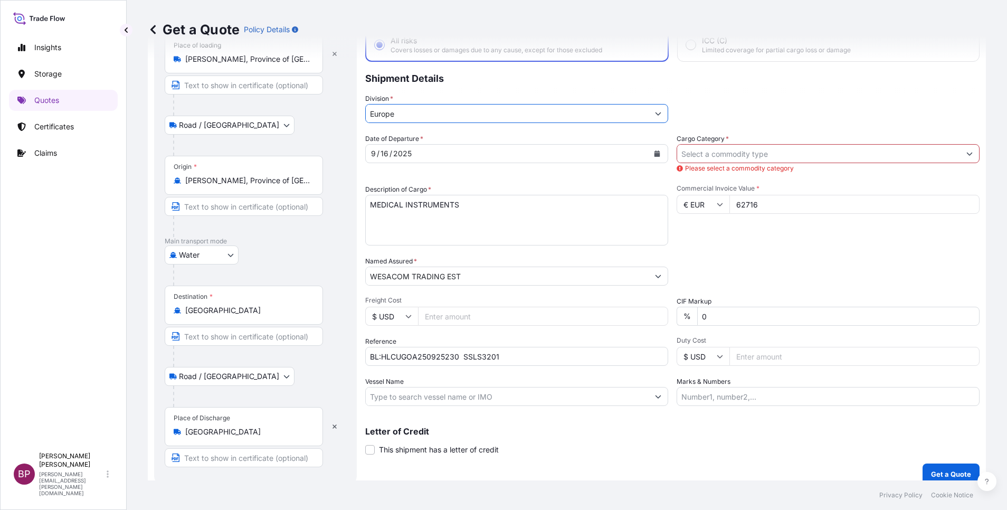
click at [848, 156] on input "Cargo Category *" at bounding box center [818, 153] width 283 height 19
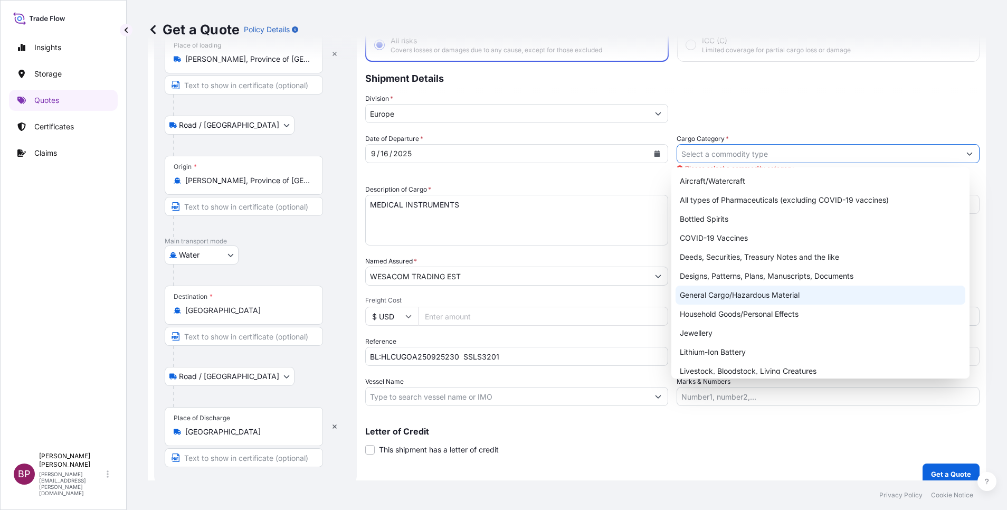
click at [726, 296] on div "General Cargo/Hazardous Material" at bounding box center [820, 294] width 290 height 19
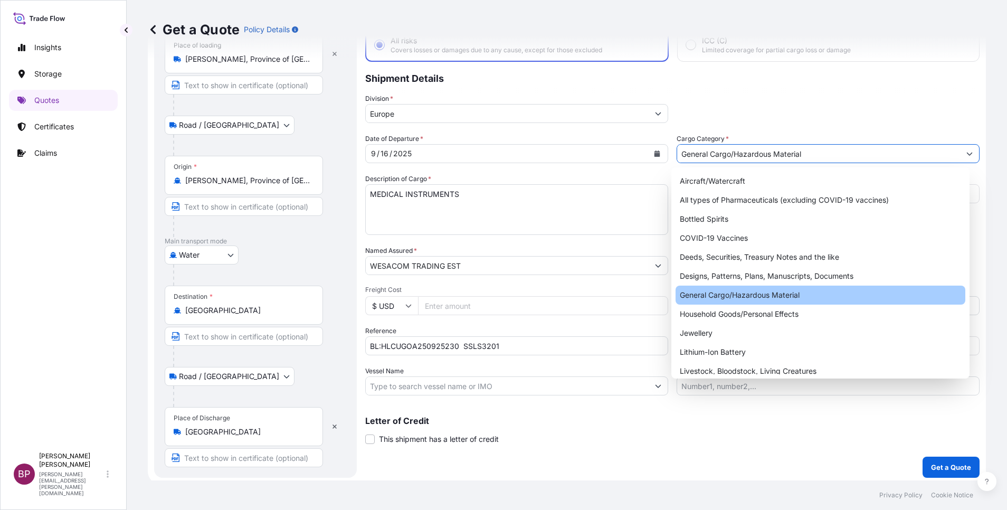
type input "General Cargo/Hazardous Material"
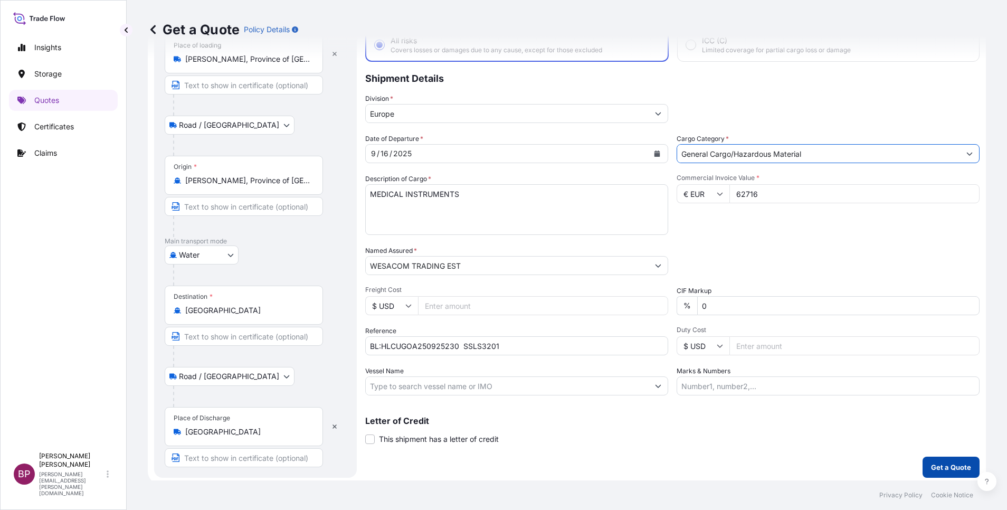
click at [946, 470] on p "Get a Quote" at bounding box center [951, 467] width 40 height 11
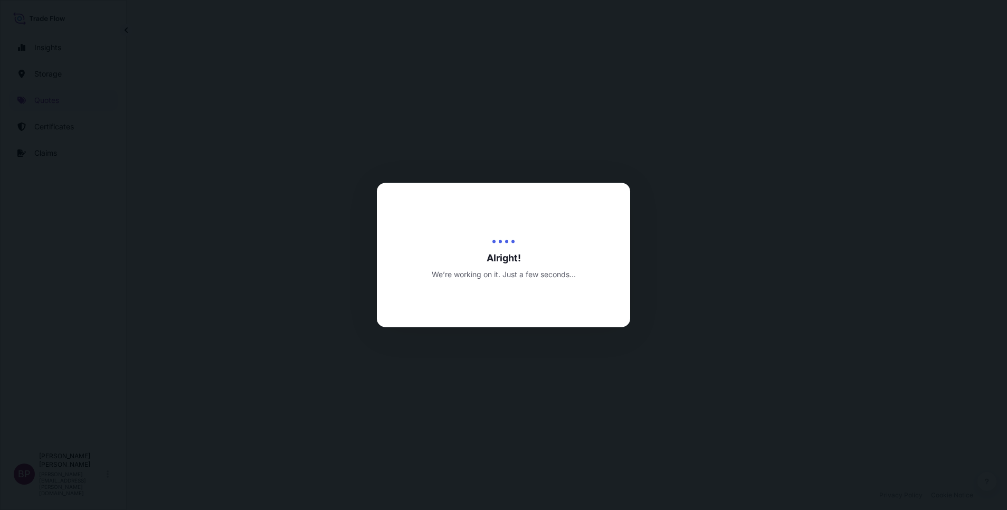
select select "Road / [GEOGRAPHIC_DATA]"
select select "Water"
select select "Road / [GEOGRAPHIC_DATA]"
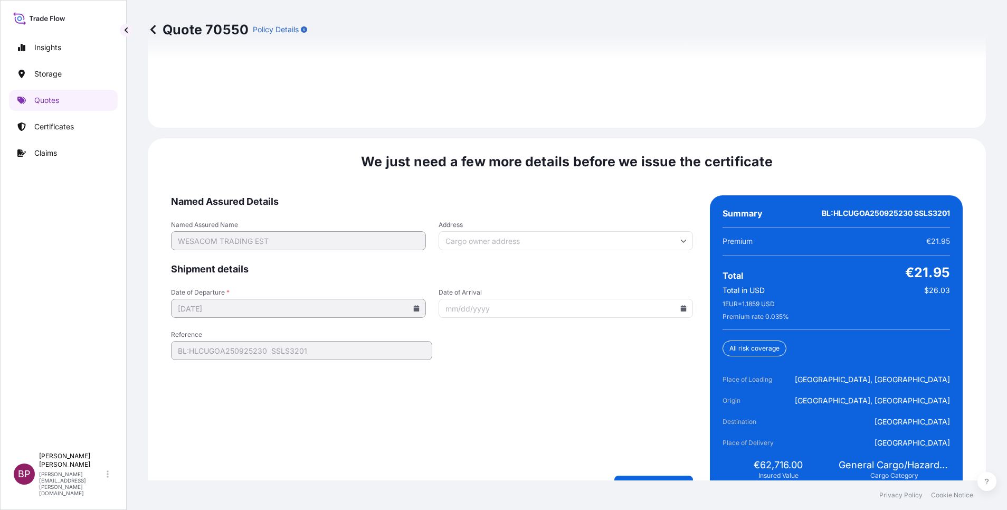
scroll to position [1619, 0]
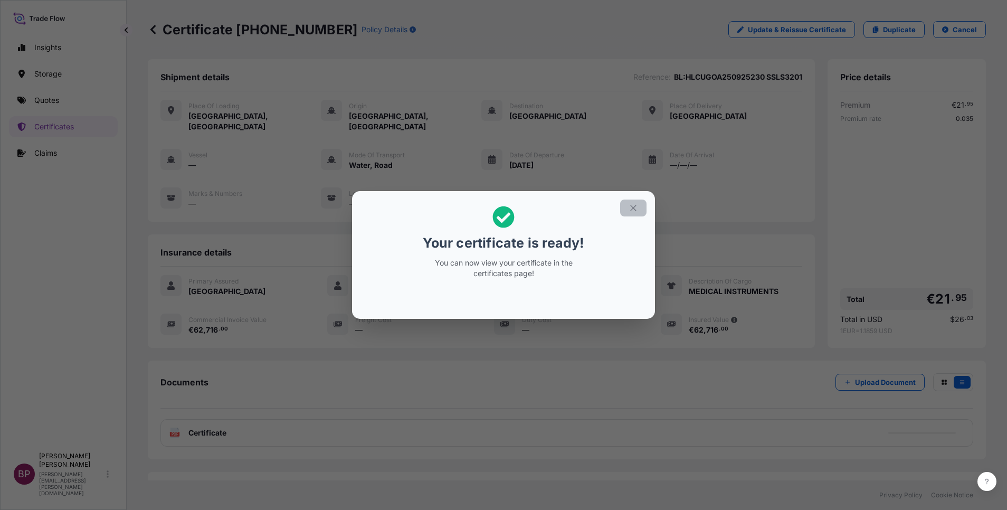
click at [632, 207] on icon "button" at bounding box center [633, 208] width 6 height 6
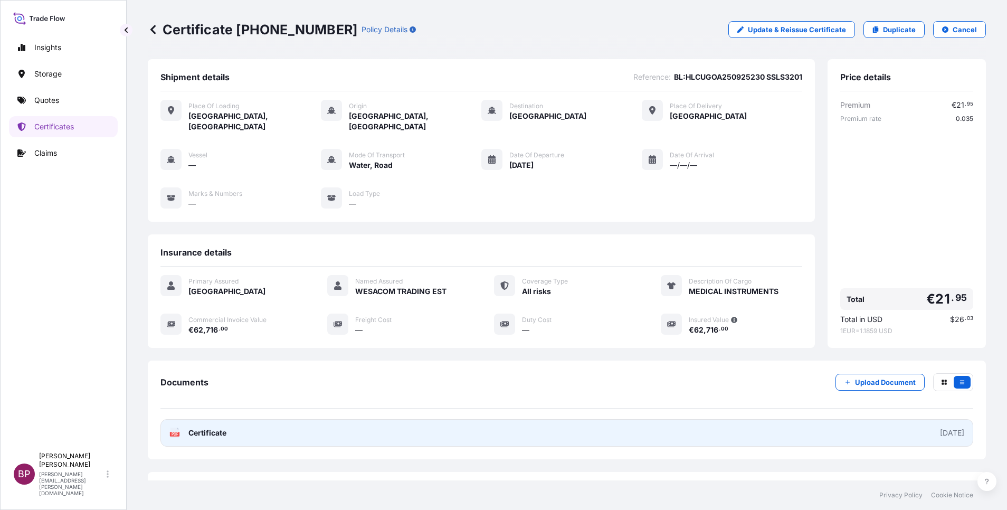
click at [202, 427] on span "Certificate" at bounding box center [207, 432] width 38 height 11
